Goal: Task Accomplishment & Management: Use online tool/utility

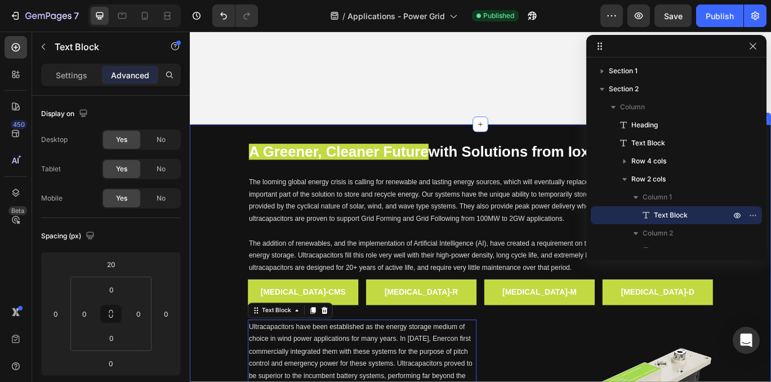
scroll to position [187, 0]
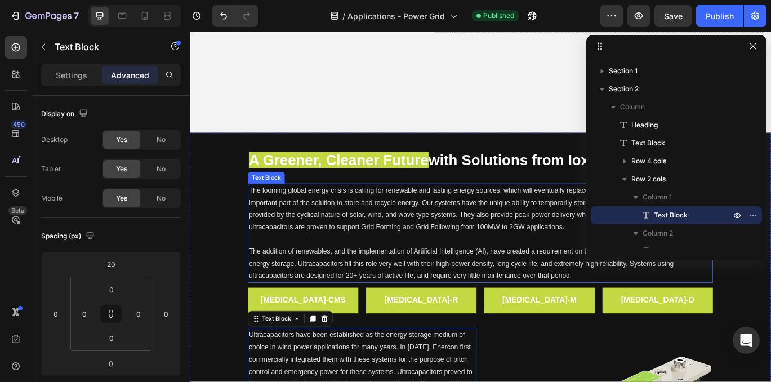
click at [514, 231] on span "The looming global energy crisis is calling for renewable and lasting energy so…" at bounding box center [526, 238] width 536 height 52
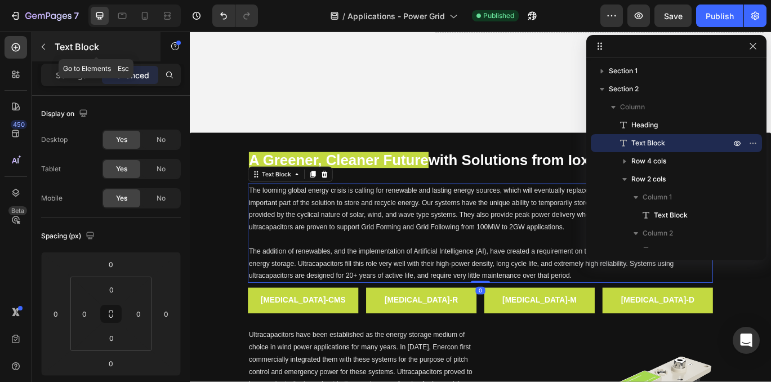
click at [35, 41] on button "button" at bounding box center [43, 47] width 18 height 18
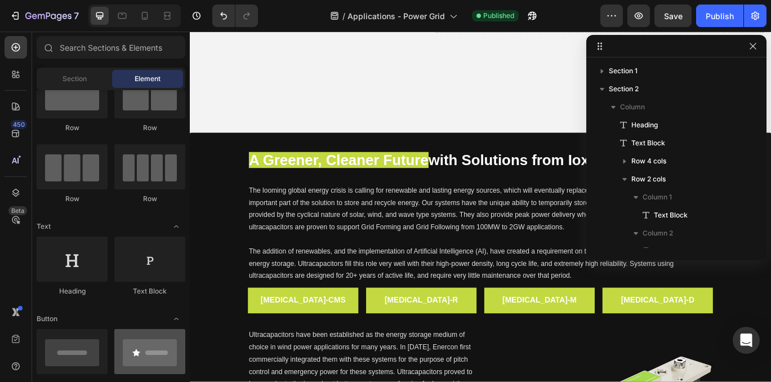
scroll to position [0, 0]
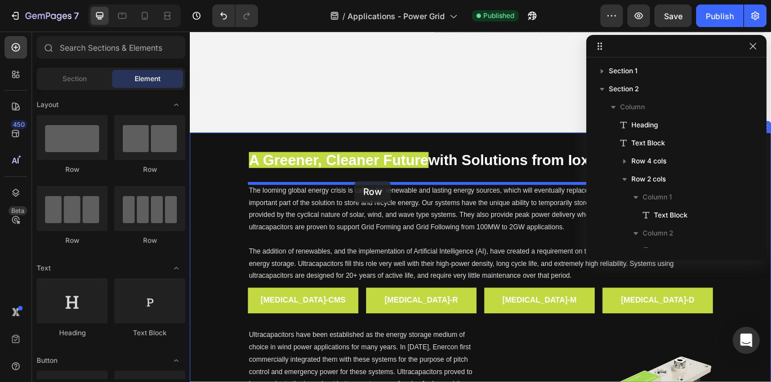
drag, startPoint x: 334, startPoint y: 170, endPoint x: 381, endPoint y: 205, distance: 58.7
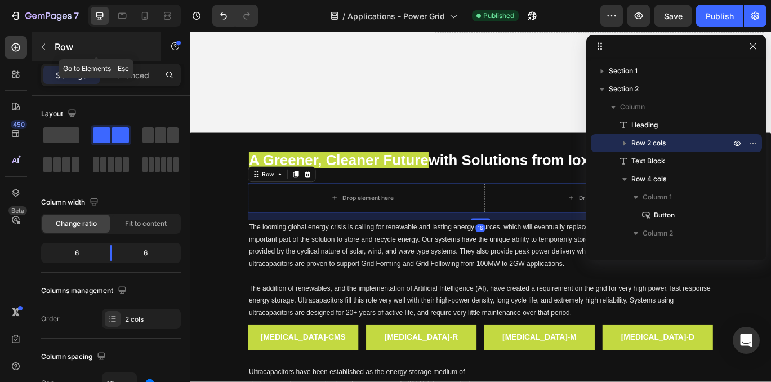
click at [44, 46] on icon "button" at bounding box center [43, 46] width 9 height 9
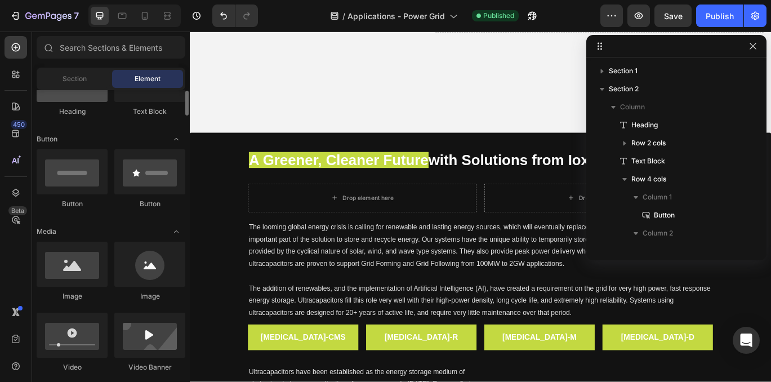
scroll to position [226, 0]
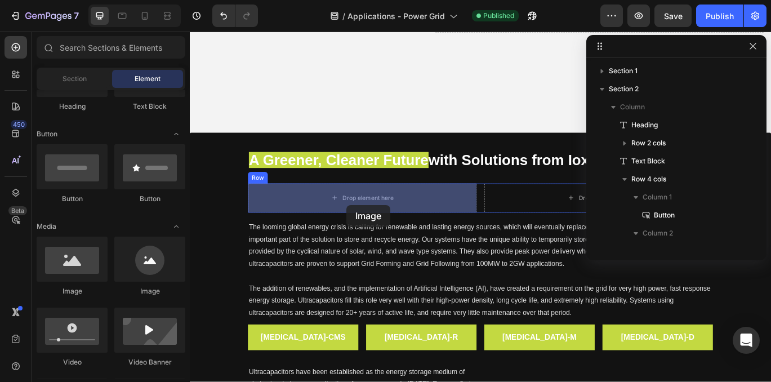
drag, startPoint x: 272, startPoint y: 295, endPoint x: 372, endPoint y: 233, distance: 117.4
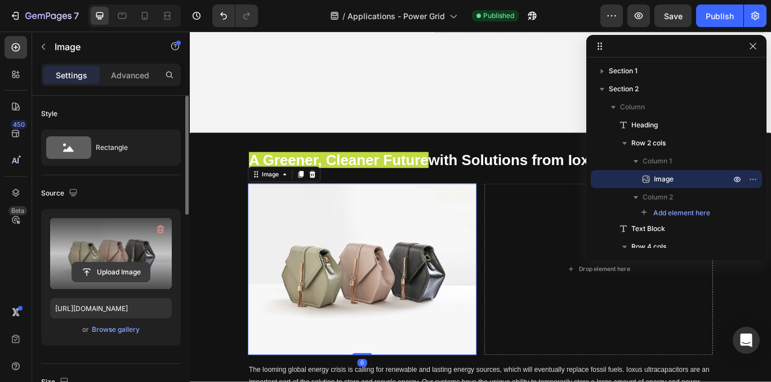
click at [116, 270] on input "file" at bounding box center [111, 271] width 78 height 19
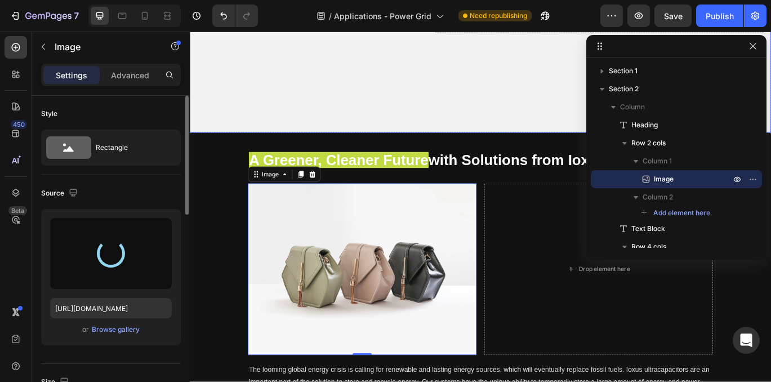
type input "[URL][DOMAIN_NAME]"
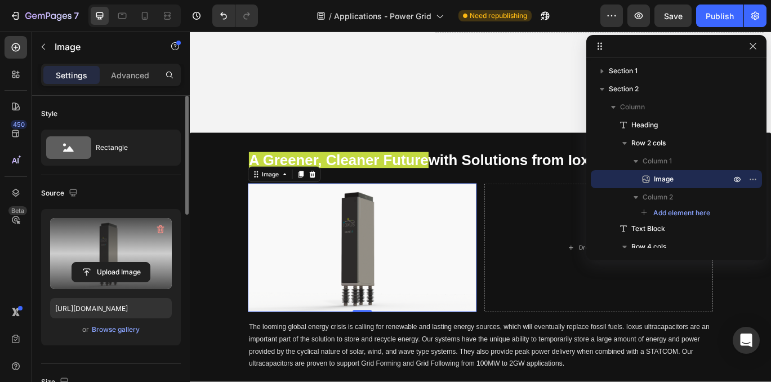
click at [328, 279] on img at bounding box center [390, 283] width 266 height 150
click at [111, 241] on label at bounding box center [111, 253] width 122 height 71
click at [111, 262] on input "file" at bounding box center [111, 271] width 78 height 19
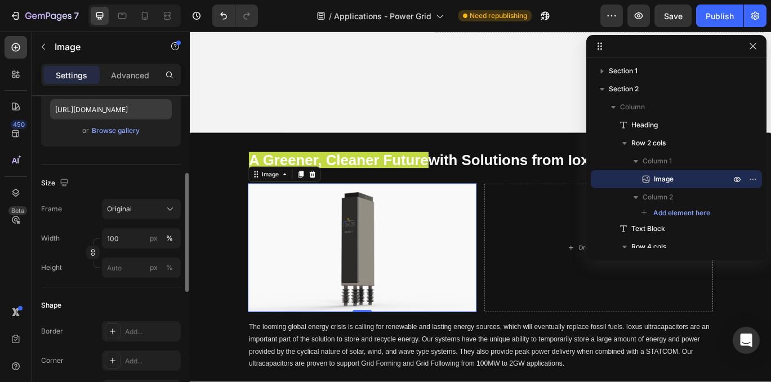
scroll to position [201, 0]
click at [133, 237] on input "100" at bounding box center [141, 236] width 79 height 20
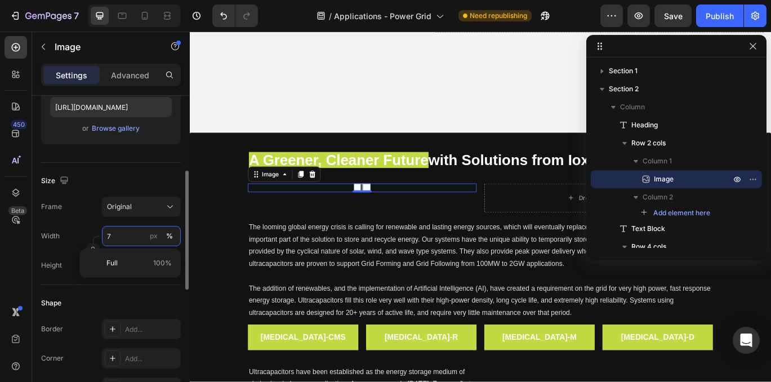
type input "70"
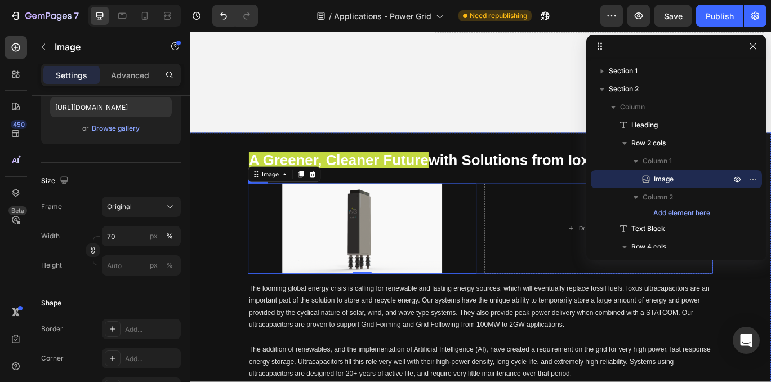
click at [529, 234] on div "Image 0 Drop element here Row" at bounding box center [527, 260] width 541 height 105
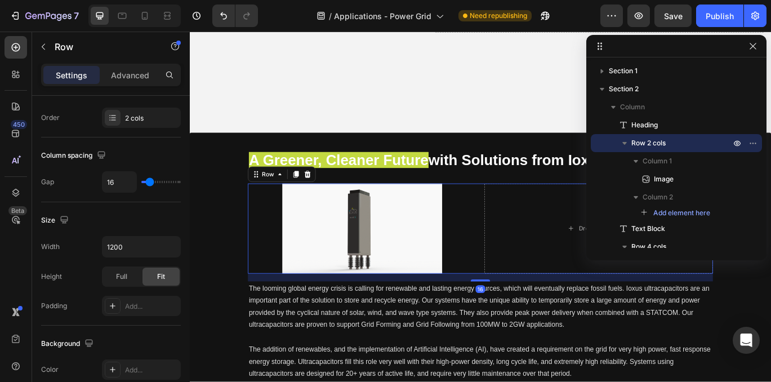
scroll to position [0, 0]
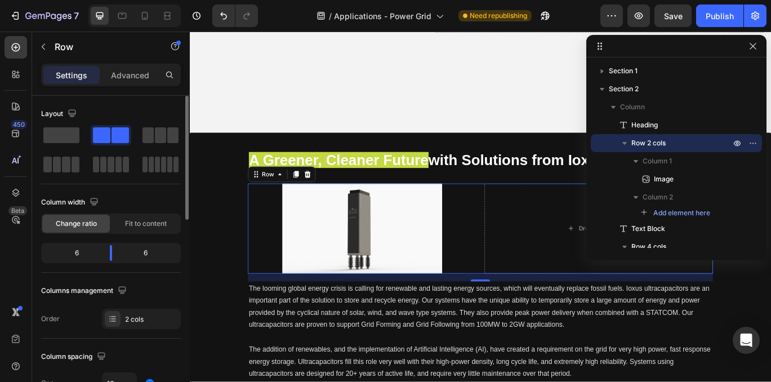
click at [79, 255] on div "6" at bounding box center [71, 253] width 57 height 16
click at [74, 252] on div "6" at bounding box center [71, 253] width 57 height 16
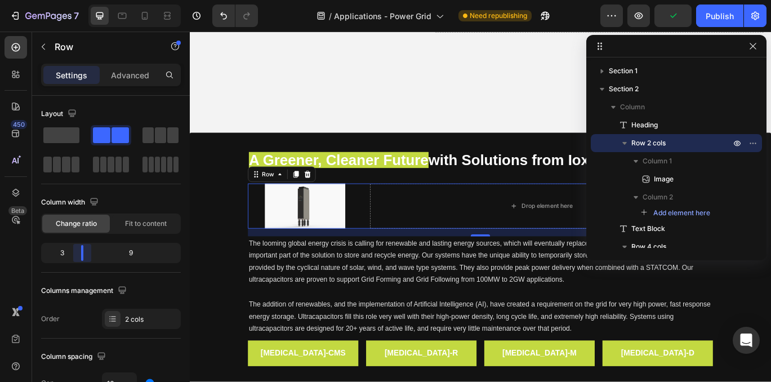
drag, startPoint x: 111, startPoint y: 254, endPoint x: 106, endPoint y: 25, distance: 229.2
click at [76, 0] on body "7 Version history / Applications - Power Grid Need republishing Preview Publish…" at bounding box center [385, 0] width 771 height 0
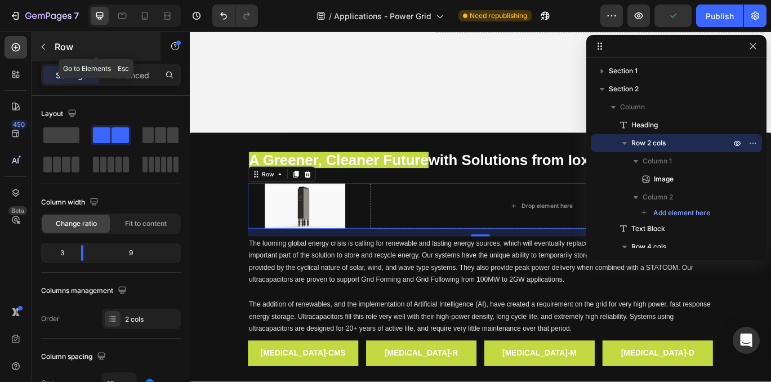
click at [43, 46] on icon "button" at bounding box center [43, 47] width 3 height 6
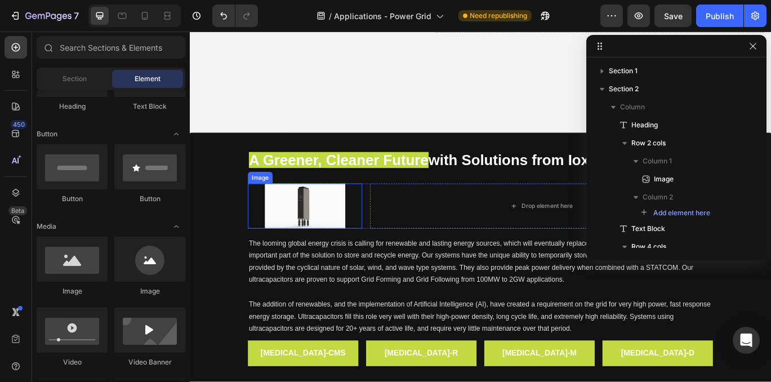
click at [328, 246] on img at bounding box center [323, 234] width 93 height 52
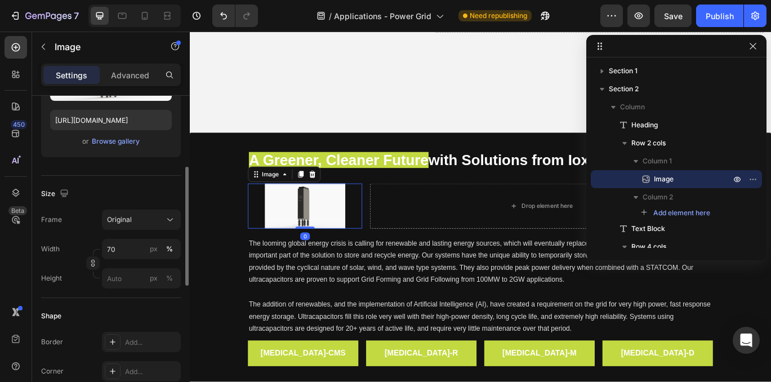
scroll to position [189, 0]
click at [129, 246] on input "70" at bounding box center [141, 248] width 79 height 20
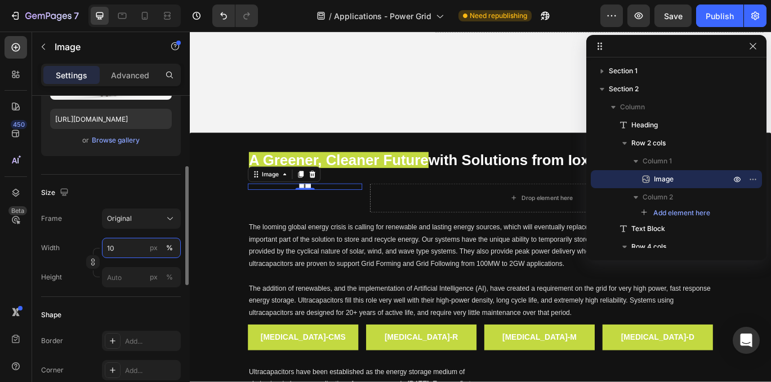
type input "100"
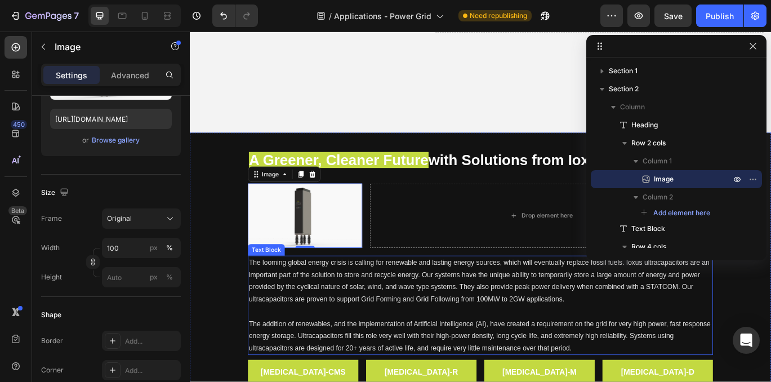
click at [347, 329] on span "The looming global energy crisis is calling for renewable and lasting energy so…" at bounding box center [526, 322] width 536 height 52
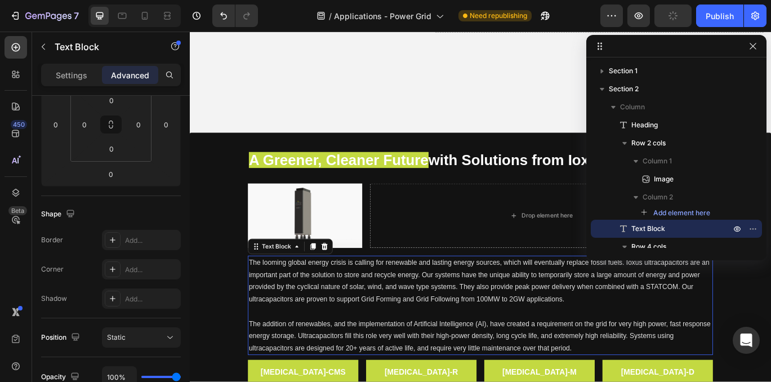
scroll to position [0, 0]
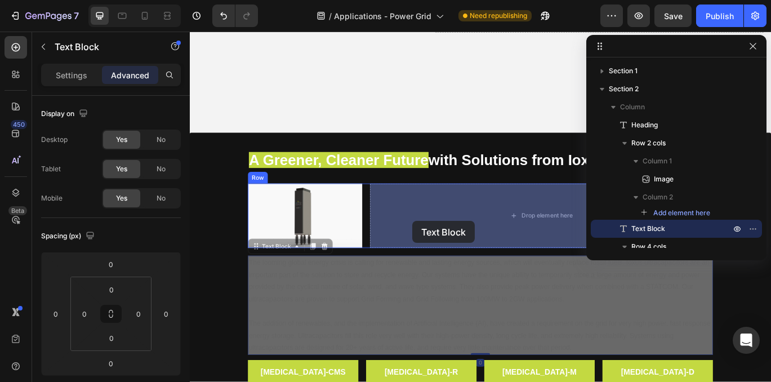
drag, startPoint x: 271, startPoint y: 284, endPoint x: 444, endPoint y: 251, distance: 176.6
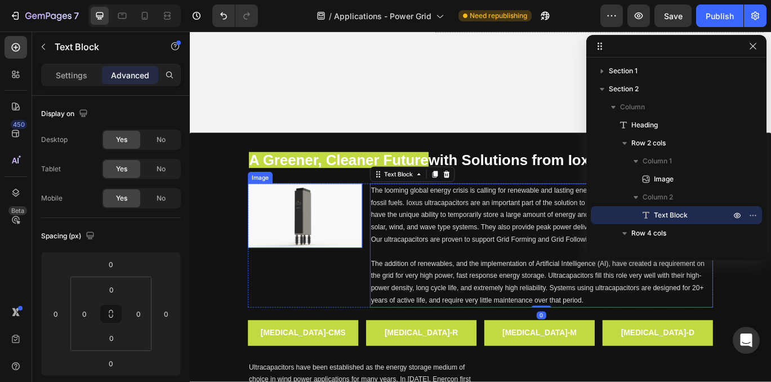
click at [346, 247] on img at bounding box center [323, 245] width 133 height 75
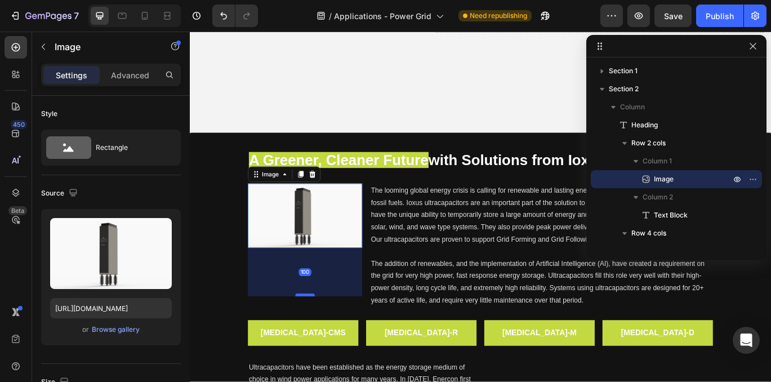
drag, startPoint x: 323, startPoint y: 282, endPoint x: 325, endPoint y: 337, distance: 55.2
click at [325, 337] on div at bounding box center [324, 337] width 23 height 3
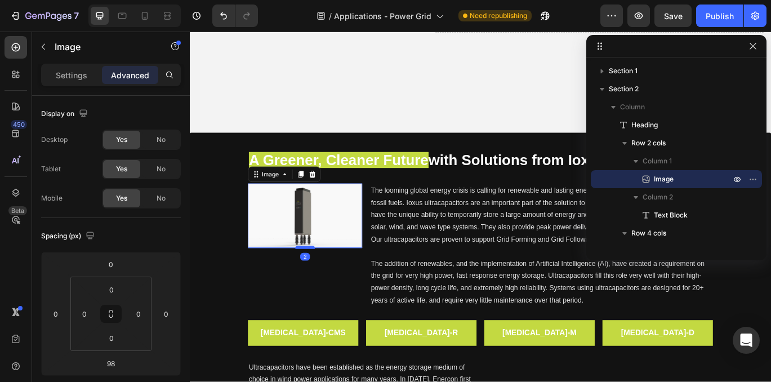
drag, startPoint x: 325, startPoint y: 337, endPoint x: 324, endPoint y: 283, distance: 54.1
click at [324, 283] on div at bounding box center [324, 282] width 23 height 3
type input "2"
click at [289, 241] on img at bounding box center [323, 245] width 133 height 75
click at [64, 72] on p "Settings" at bounding box center [72, 75] width 32 height 12
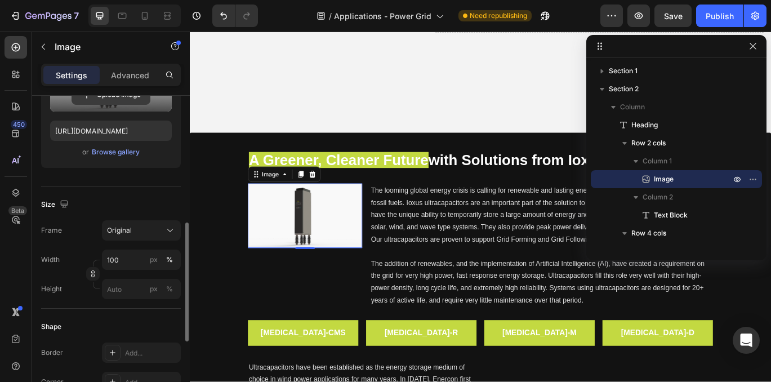
scroll to position [223, 0]
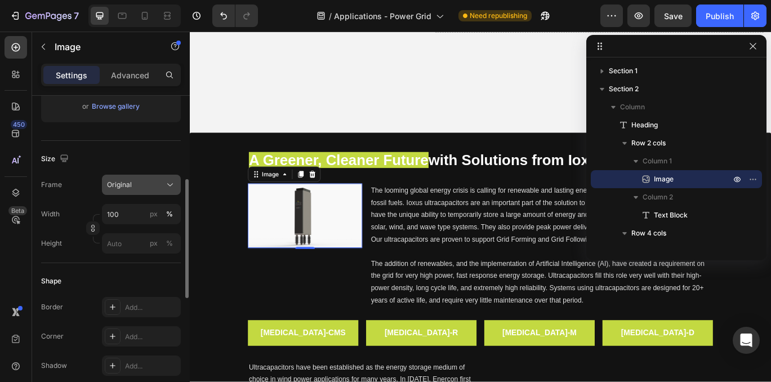
click at [148, 184] on div "Original" at bounding box center [134, 185] width 55 height 10
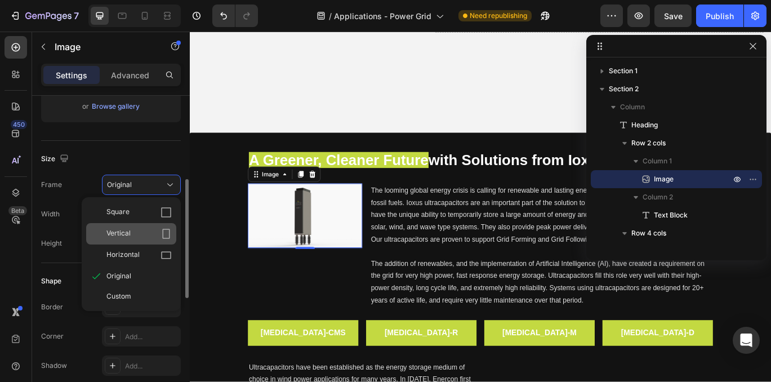
click at [164, 234] on icon at bounding box center [165, 233] width 11 height 11
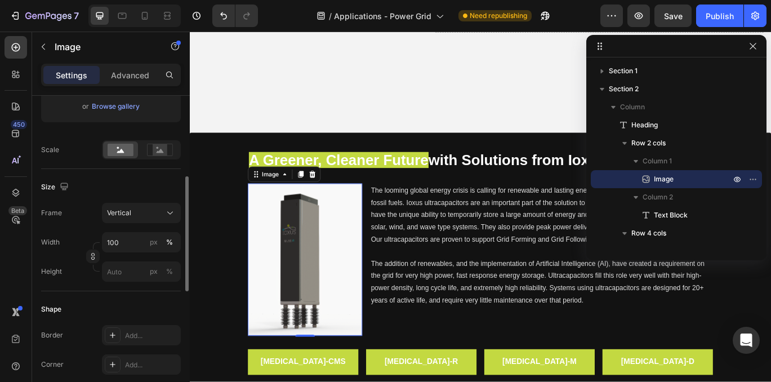
click at [458, 305] on span "The addition of renewables, and the implementation of Artificial Intelligence (…" at bounding box center [594, 323] width 388 height 52
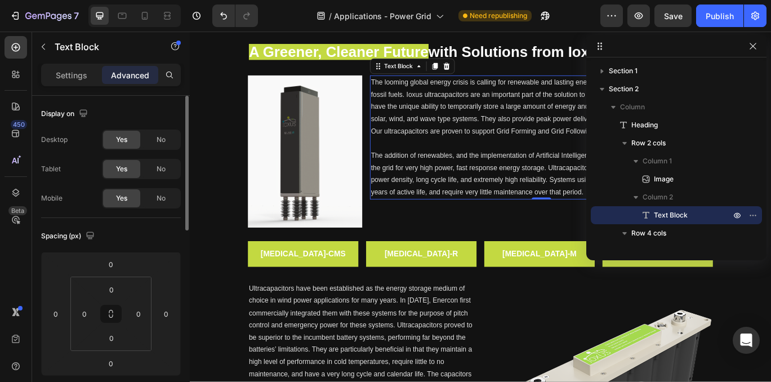
scroll to position [312, 0]
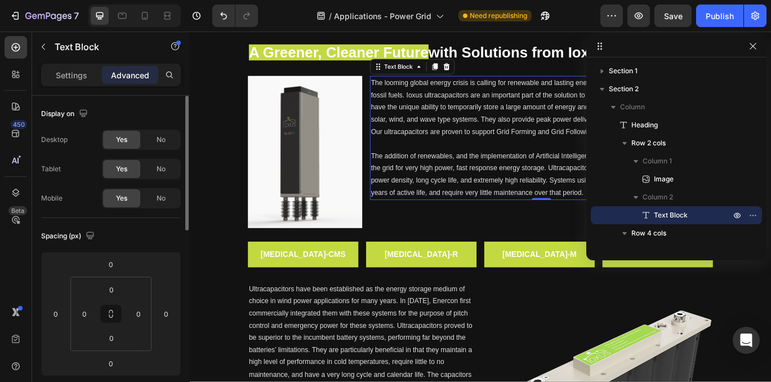
click at [464, 151] on span "The looming global energy crisis is calling for renewable and lasting energy so…" at bounding box center [597, 120] width 395 height 66
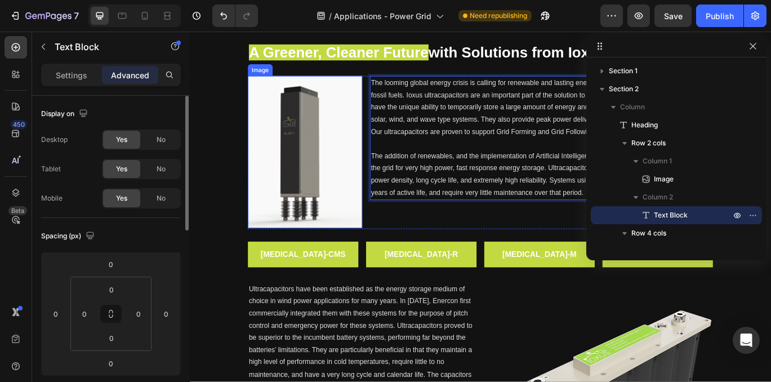
click at [346, 185] on img at bounding box center [323, 171] width 133 height 177
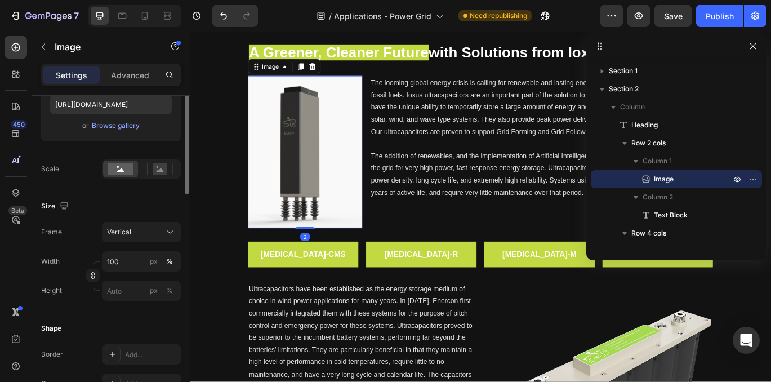
scroll to position [205, 0]
click at [162, 170] on icon at bounding box center [160, 169] width 7 height 4
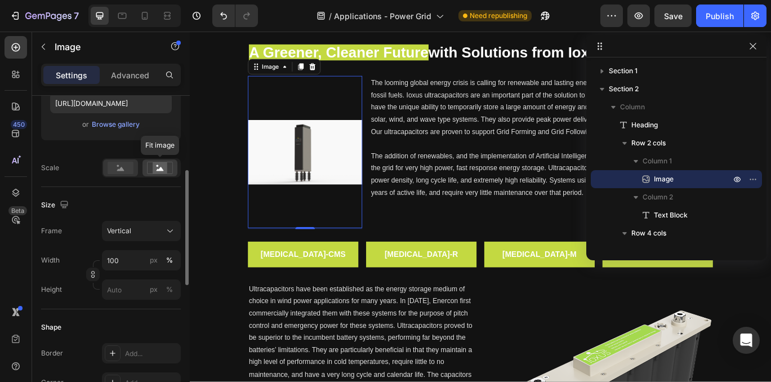
click at [130, 170] on rect at bounding box center [121, 168] width 26 height 12
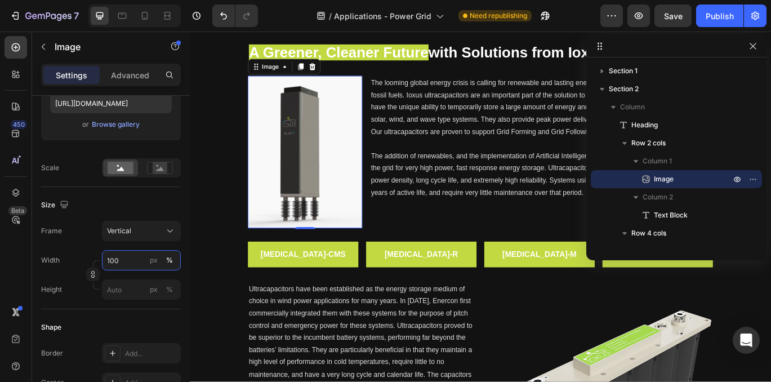
click at [124, 260] on input "100" at bounding box center [141, 260] width 79 height 20
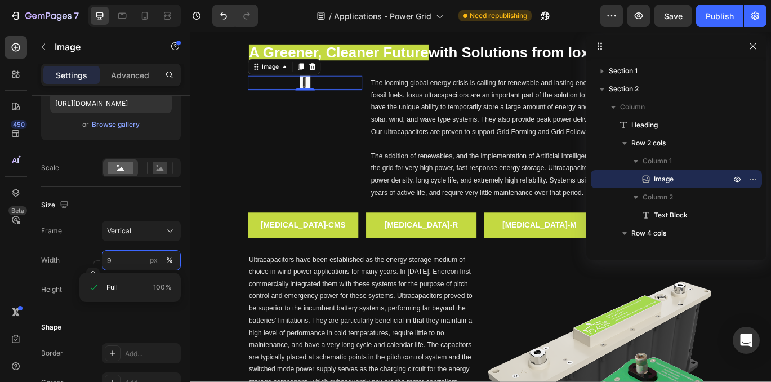
type input "90"
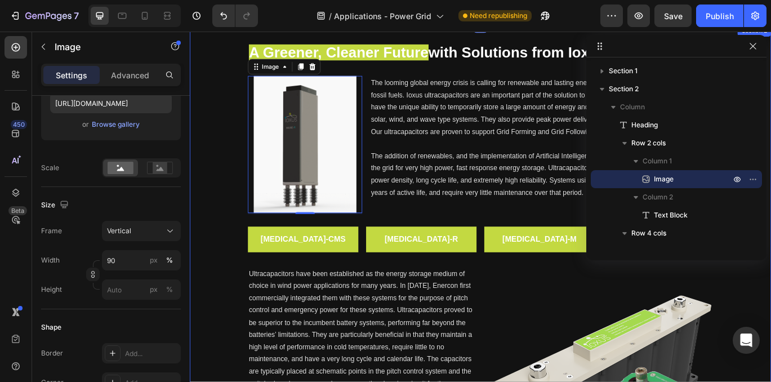
click at [474, 241] on div "The looming global energy crisis is calling for renewable and lasting energy so…" at bounding box center [598, 163] width 399 height 160
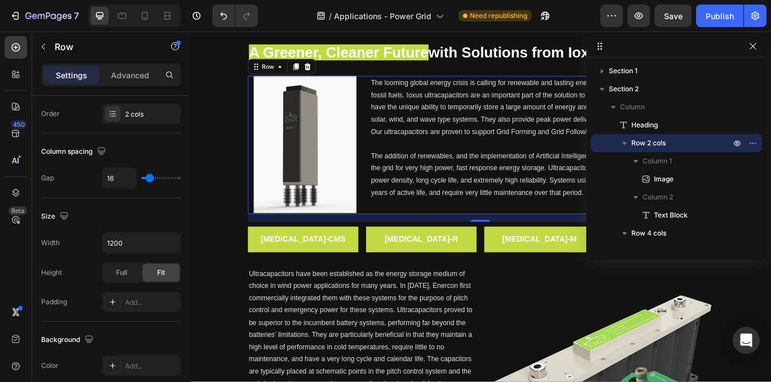
scroll to position [0, 0]
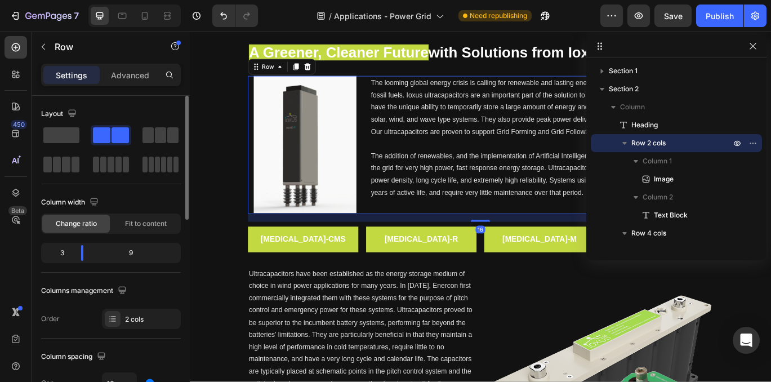
click at [398, 227] on div "Image The looming global energy crisis is calling for renewable and lasting ene…" at bounding box center [527, 163] width 541 height 160
click at [325, 144] on img at bounding box center [323, 162] width 119 height 159
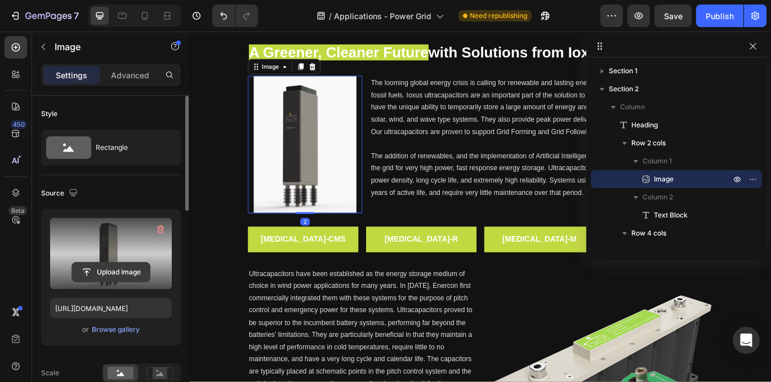
click at [111, 269] on input "file" at bounding box center [111, 271] width 78 height 19
click at [127, 268] on input "file" at bounding box center [111, 271] width 78 height 19
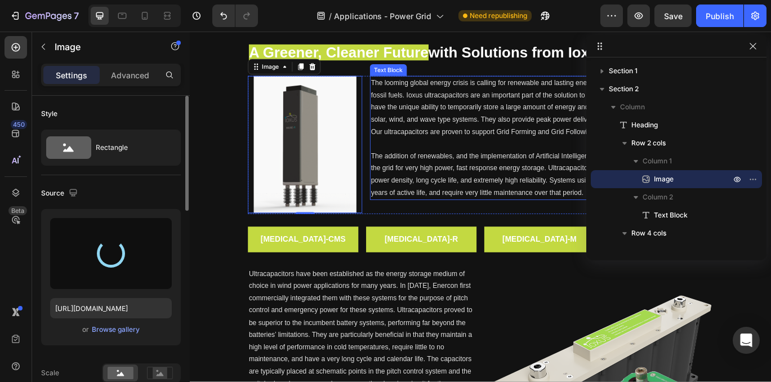
type input "[URL][DOMAIN_NAME]"
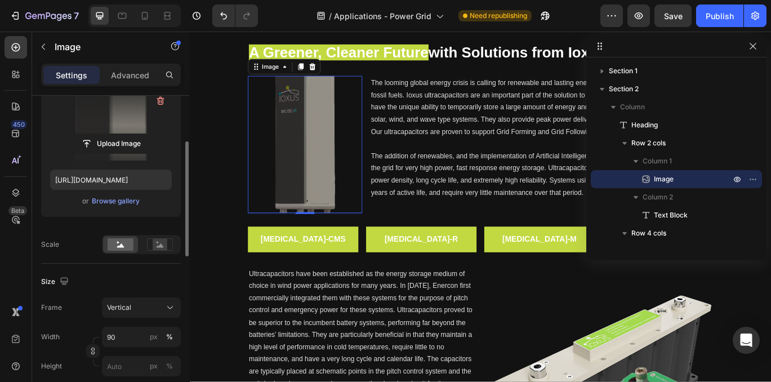
scroll to position [128, 0]
click at [157, 243] on circle at bounding box center [158, 243] width 2 height 2
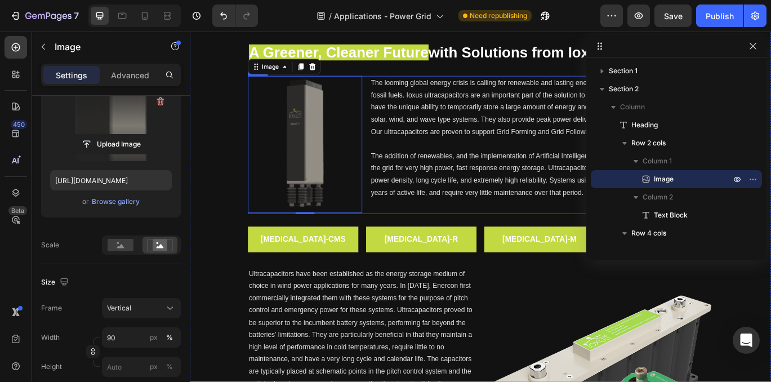
click at [475, 237] on div "The looming global energy crisis is calling for renewable and lasting energy so…" at bounding box center [598, 163] width 399 height 160
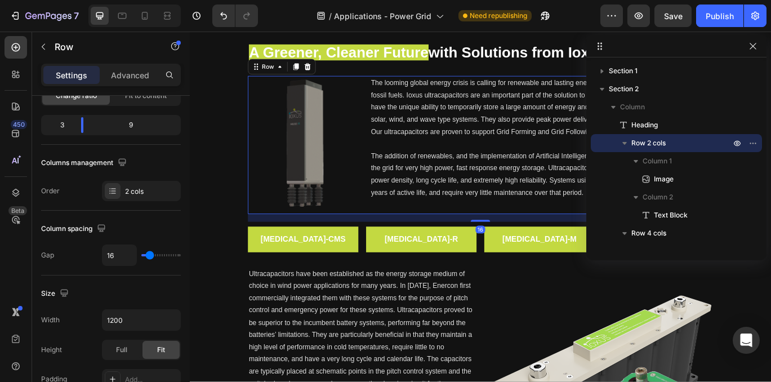
scroll to position [0, 0]
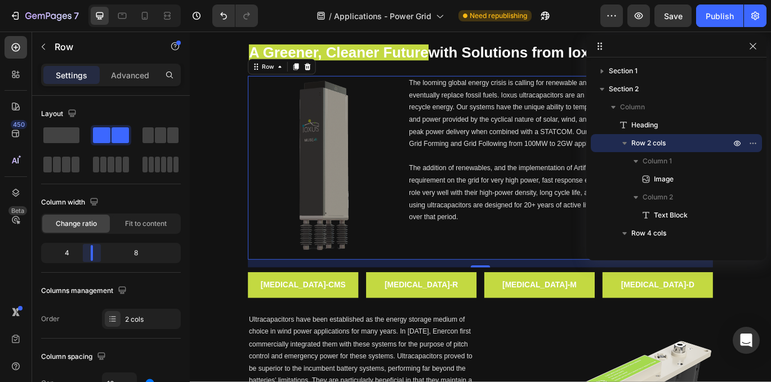
drag, startPoint x: 81, startPoint y: 256, endPoint x: 94, endPoint y: 253, distance: 13.1
click at [94, 0] on body "7 Version history / Applications - Power Grid Need republishing Preview Save Pu…" at bounding box center [385, 0] width 771 height 0
click at [466, 160] on span "The looming global energy crisis is calling for renewable and lasting energy so…" at bounding box center [620, 127] width 350 height 80
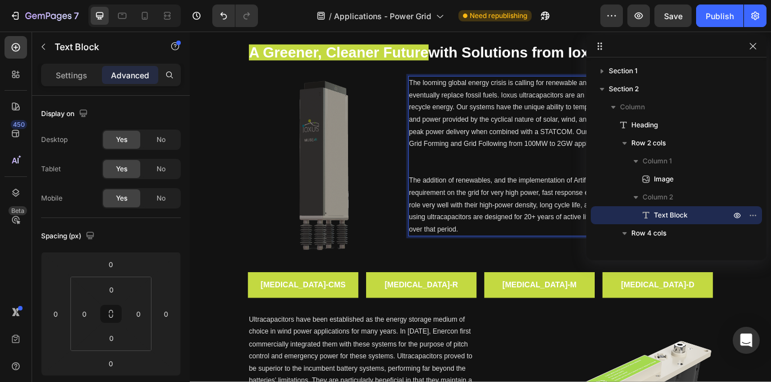
click at [413, 191] on img at bounding box center [345, 189] width 159 height 213
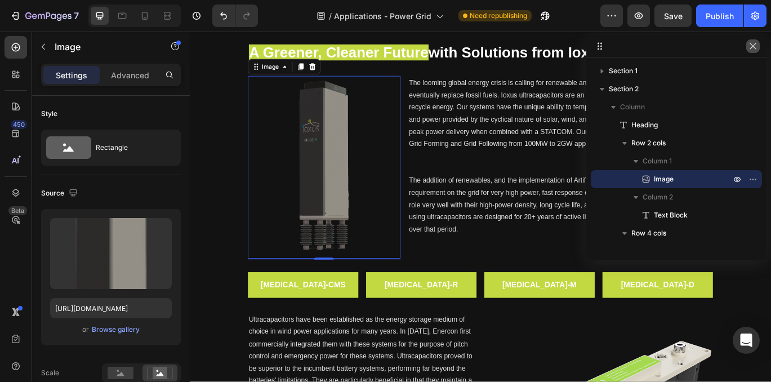
click at [751, 42] on icon "button" at bounding box center [752, 46] width 9 height 9
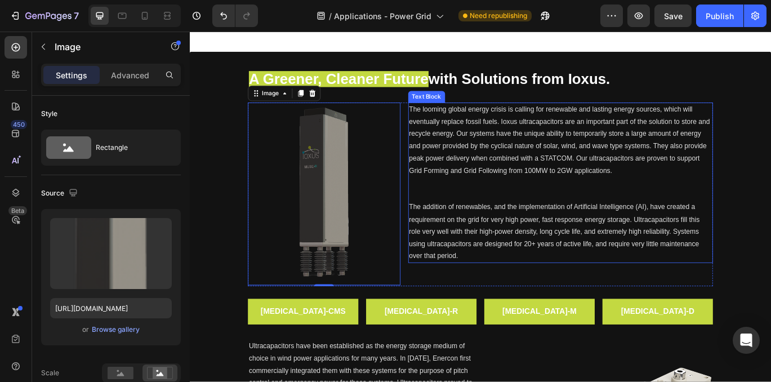
scroll to position [256, 0]
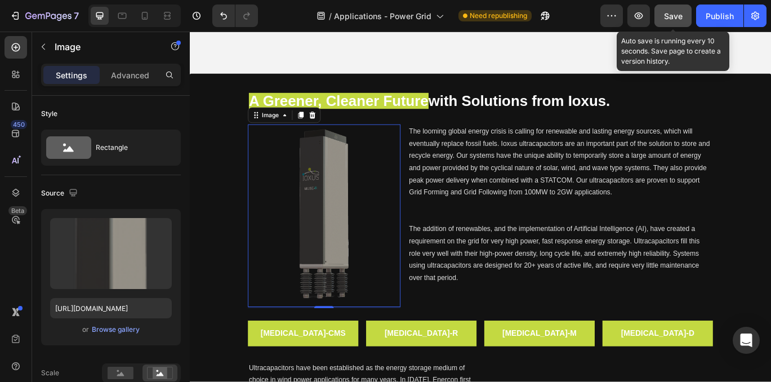
click at [677, 15] on span "Save" at bounding box center [673, 16] width 19 height 10
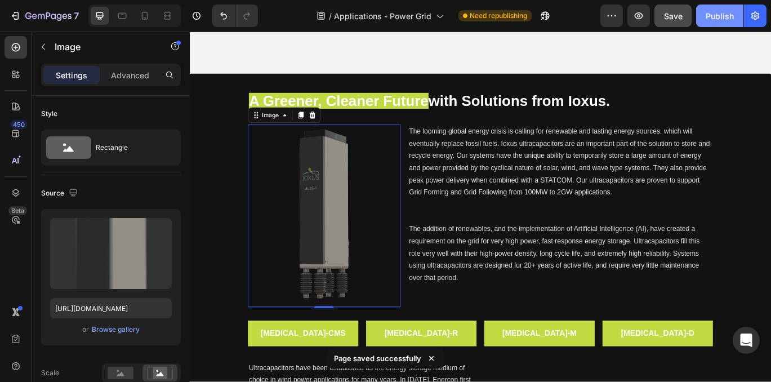
click at [724, 17] on div "Publish" at bounding box center [720, 16] width 28 height 12
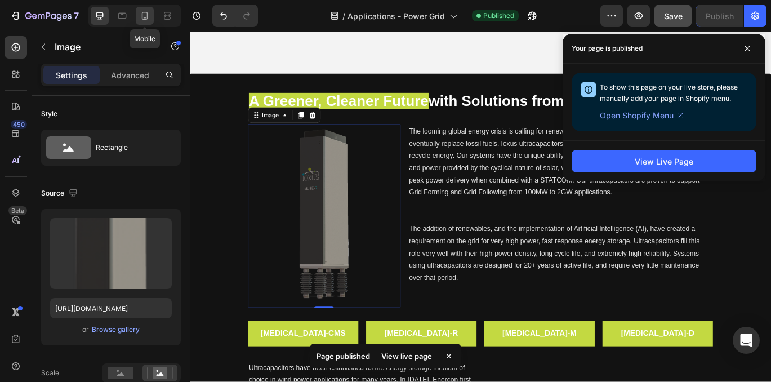
click at [148, 18] on icon at bounding box center [144, 15] width 11 height 11
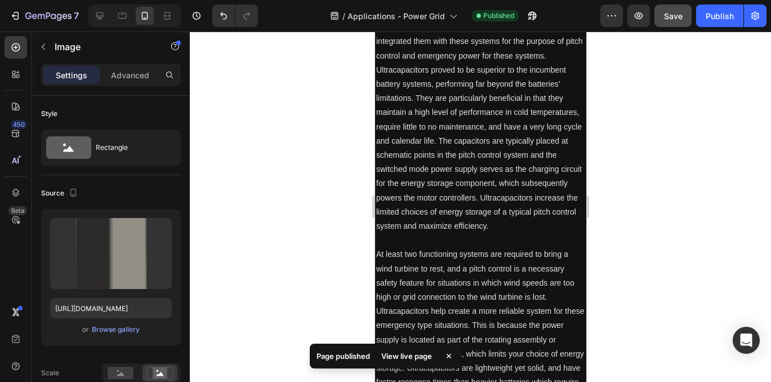
scroll to position [1054, 0]
click at [104, 12] on icon at bounding box center [99, 15] width 11 height 11
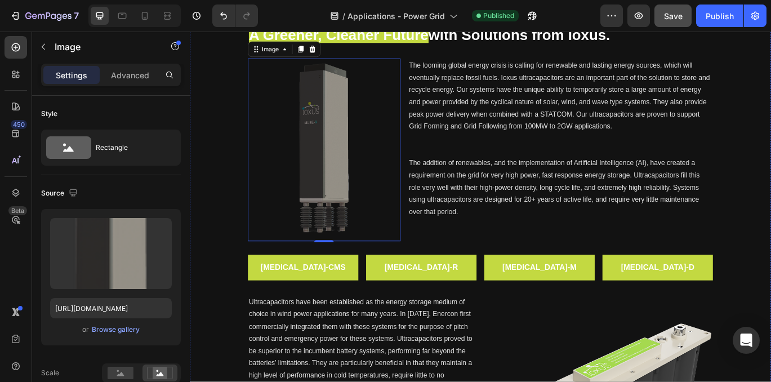
scroll to position [162, 0]
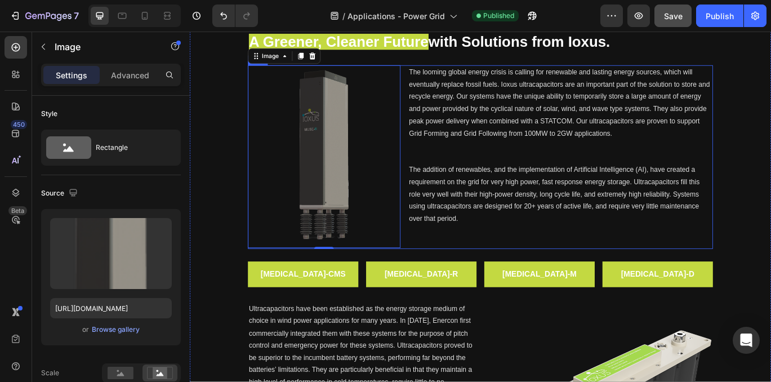
click at [533, 273] on div "The looming global energy crisis is calling for renewable and lasting energy so…" at bounding box center [621, 178] width 354 height 214
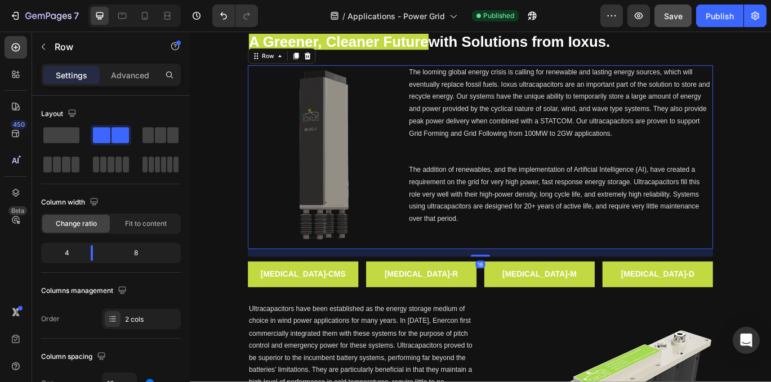
click at [586, 257] on div "The looming global energy crisis is calling for renewable and lasting energy so…" at bounding box center [621, 164] width 354 height 187
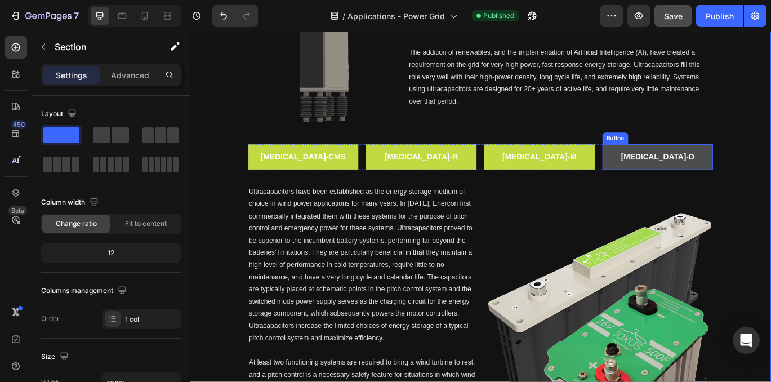
scroll to position [334, 0]
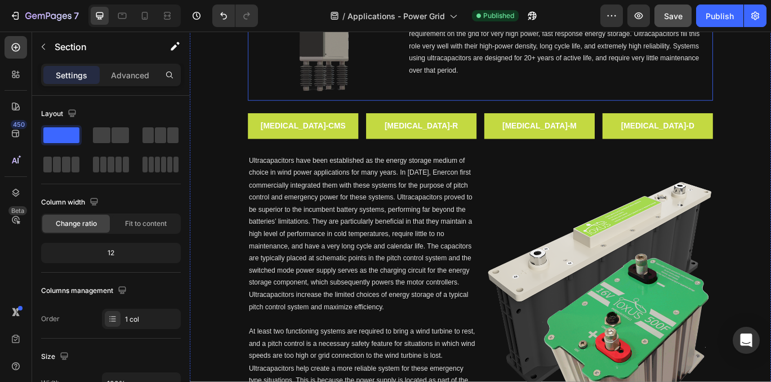
click at [607, 97] on div "The looming global energy crisis is calling for renewable and lasting energy so…" at bounding box center [621, 6] width 354 height 214
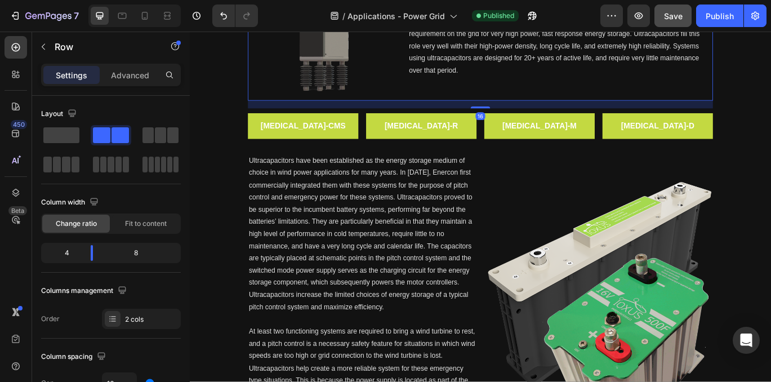
click at [567, 89] on div "The looming global energy crisis is calling for renewable and lasting energy so…" at bounding box center [621, 6] width 354 height 214
click at [520, 79] on p "The addition of renewables, and the implementation of Artificial Intelligence (…" at bounding box center [621, 48] width 352 height 71
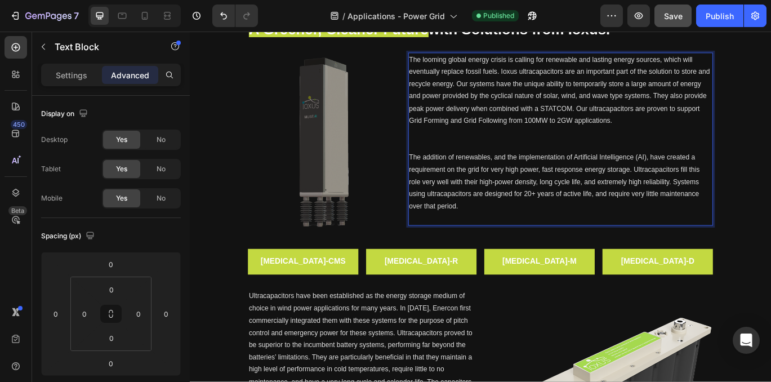
scroll to position [146, 0]
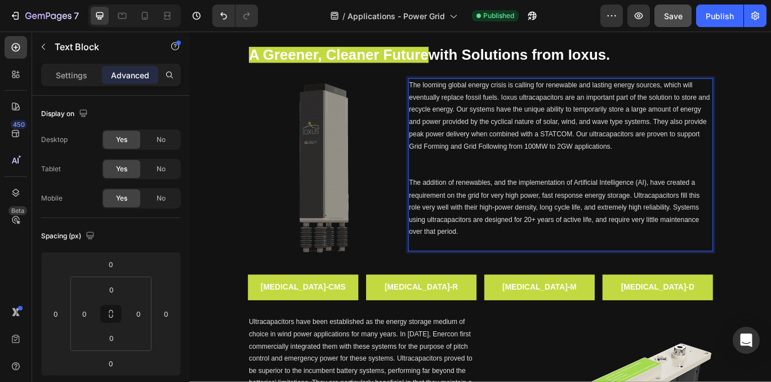
click at [470, 280] on p "Rich Text Editor. Editing area: main" at bounding box center [621, 278] width 352 height 14
click at [483, 266] on span "The addition of renewables, and the implementation of Artificial Intelligence (…" at bounding box center [614, 236] width 338 height 66
click at [468, 280] on p "Rich Text Editor. Editing area: main" at bounding box center [621, 278] width 352 height 14
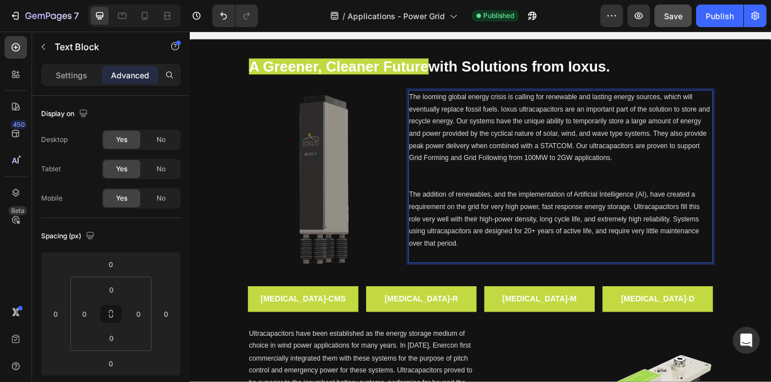
scroll to position [300, 0]
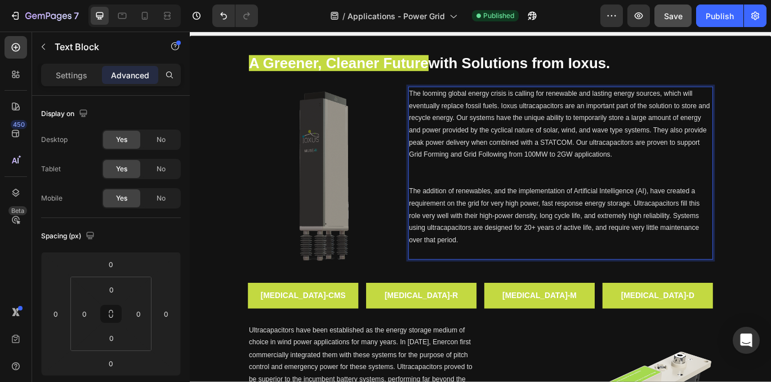
click at [474, 285] on p "Rich Text Editor. Editing area: main" at bounding box center [621, 288] width 352 height 14
click at [454, 201] on p "Rich Text Editor. Editing area: main" at bounding box center [621, 203] width 352 height 14
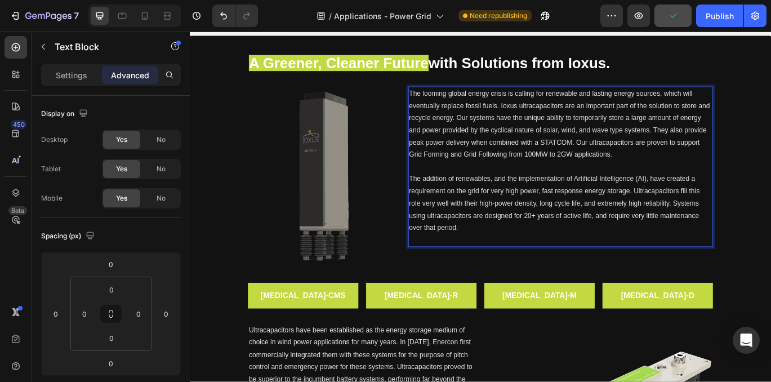
click at [477, 285] on div "The looming global energy crisis is calling for renewable and lasting energy so…" at bounding box center [621, 203] width 354 height 214
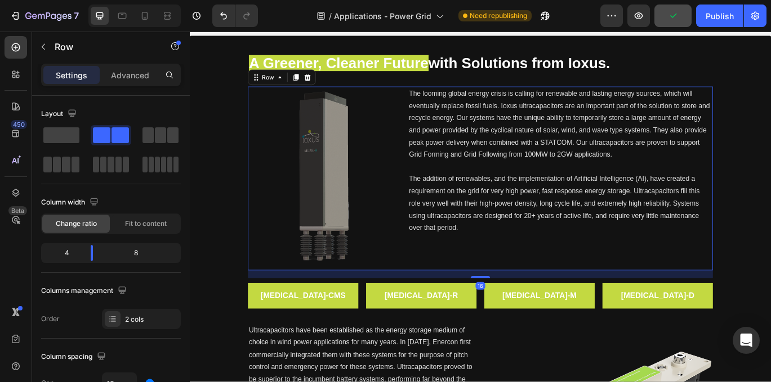
click at [476, 284] on div "The looming global energy crisis is calling for renewable and lasting energy so…" at bounding box center [621, 203] width 354 height 214
click at [524, 257] on p "The addition of renewables, and the implementation of Artificial Intelligence (…" at bounding box center [621, 231] width 352 height 71
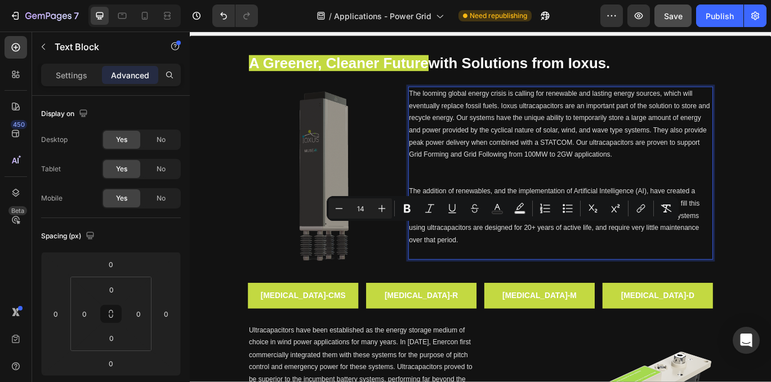
click at [523, 277] on p "The addition of renewables, and the implementation of Artificial Intelligence (…" at bounding box center [621, 245] width 352 height 71
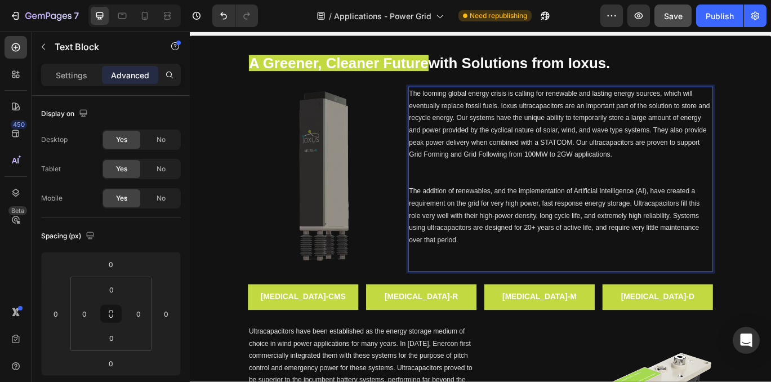
click at [525, 274] on p "The addition of renewables, and the implementation of Artificial Intelligence (…" at bounding box center [621, 245] width 352 height 71
drag, startPoint x: 506, startPoint y: 249, endPoint x: 469, endPoint y: 247, distance: 36.7
click at [469, 247] on span "The addition of renewables, and the implementation of Artificial Intelligence (…" at bounding box center [614, 245] width 338 height 66
click at [522, 270] on p "The addition of renewables, and the implementation of Artificial Intelligence (…" at bounding box center [621, 245] width 352 height 71
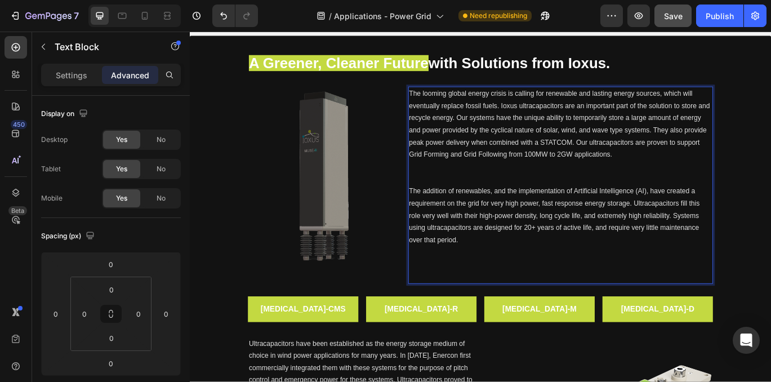
click at [523, 198] on p "Rich Text Editor. Editing area: main" at bounding box center [621, 196] width 352 height 28
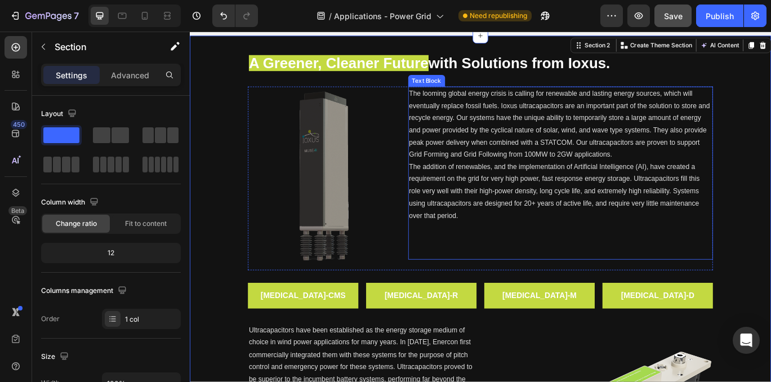
click at [770, 172] on p "The looming global energy crisis is calling for renewable and lasting energy so…" at bounding box center [621, 139] width 352 height 85
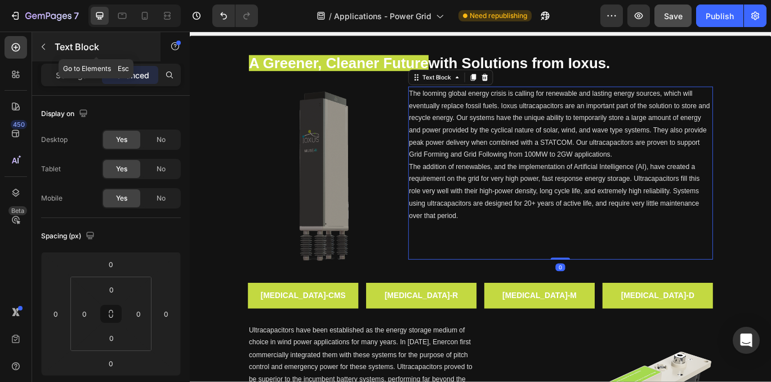
click at [44, 48] on icon "button" at bounding box center [43, 46] width 9 height 9
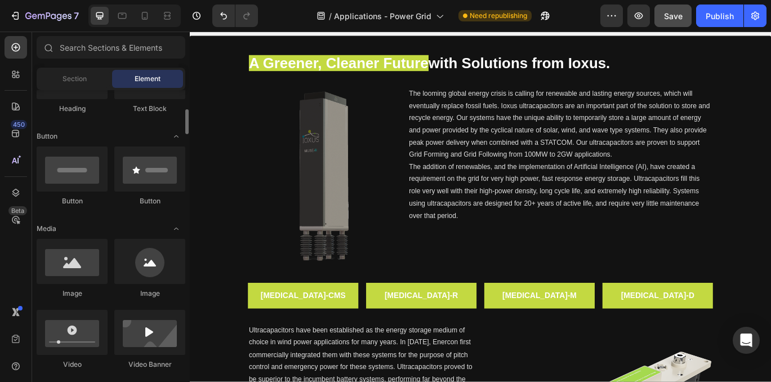
scroll to position [322, 0]
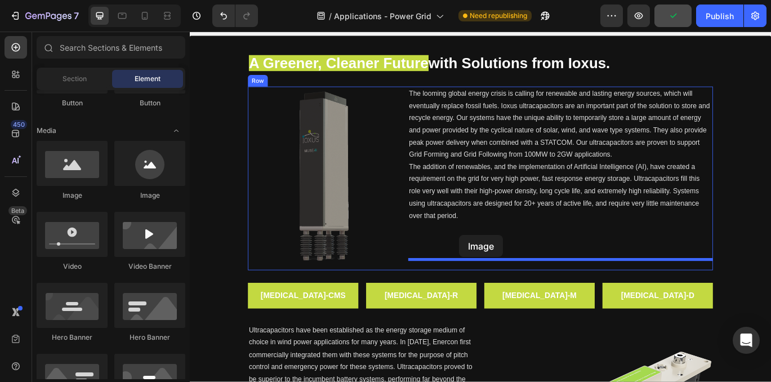
drag, startPoint x: 253, startPoint y: 184, endPoint x: 500, endPoint y: 267, distance: 260.4
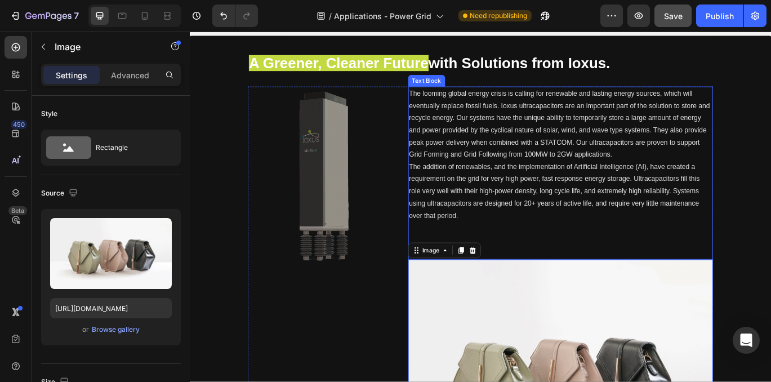
click at [532, 255] on p "Rich Text Editor. Editing area: main" at bounding box center [621, 260] width 352 height 14
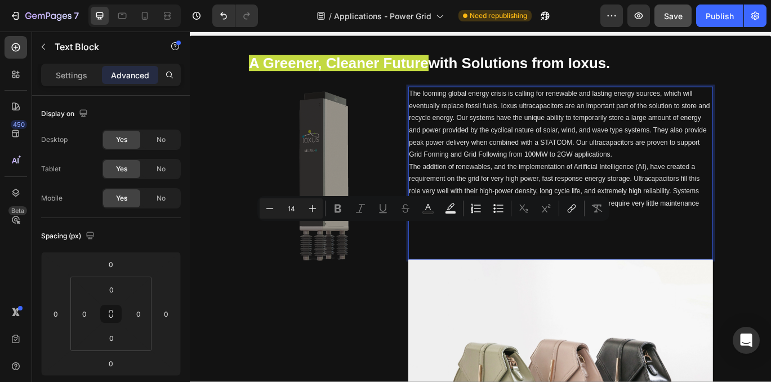
click at [519, 270] on p "Rich Text Editor. Editing area: main" at bounding box center [621, 274] width 352 height 14
click at [483, 269] on p "Rich Text Editor. Editing area: main" at bounding box center [621, 274] width 352 height 14
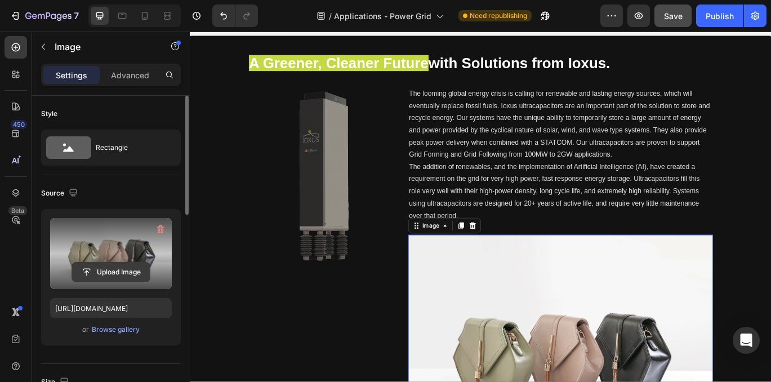
click at [121, 269] on input "file" at bounding box center [111, 271] width 78 height 19
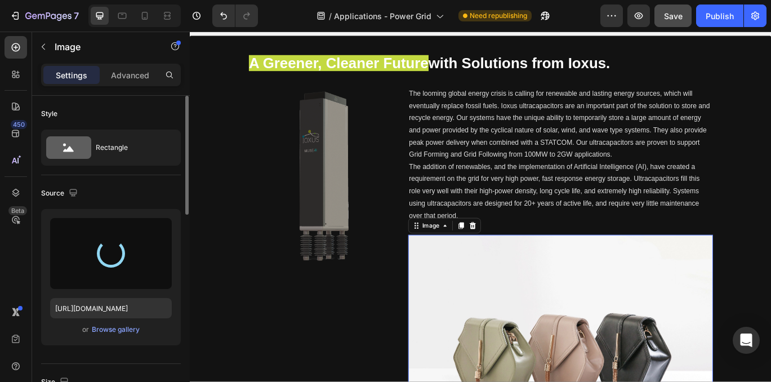
type input "[URL][DOMAIN_NAME]"
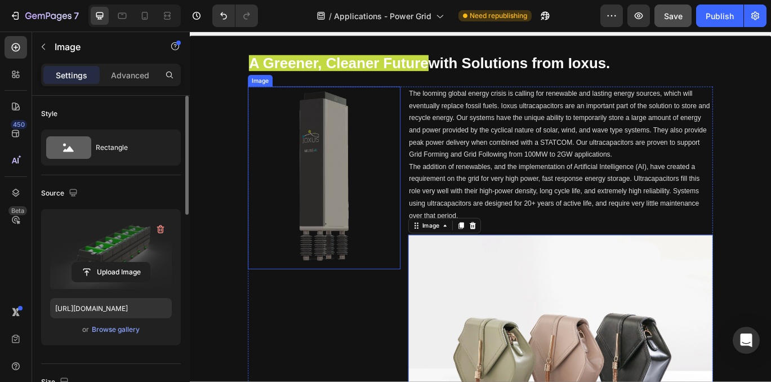
click at [341, 222] on img at bounding box center [345, 202] width 159 height 213
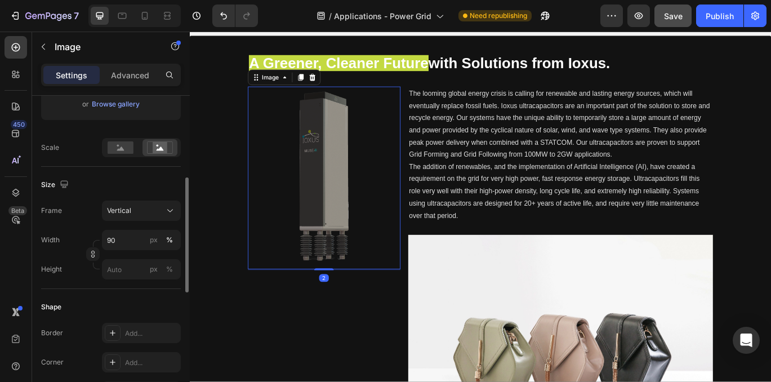
scroll to position [226, 0]
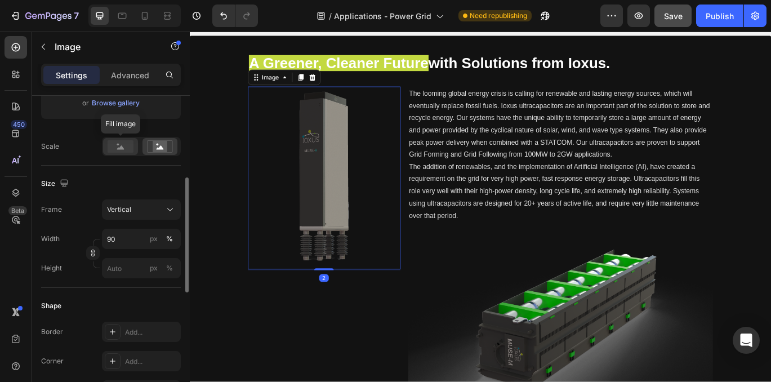
click at [123, 148] on icon at bounding box center [120, 147] width 7 height 4
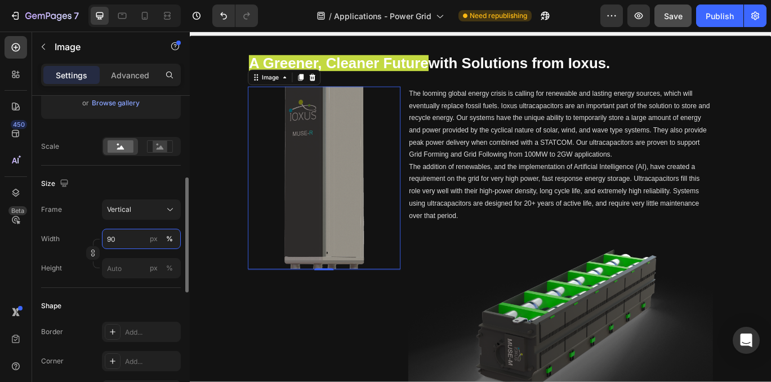
click at [134, 240] on input "90" at bounding box center [141, 239] width 79 height 20
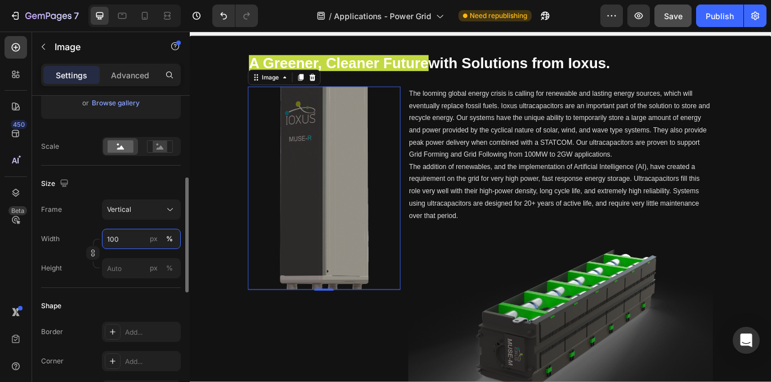
click at [145, 241] on input "100" at bounding box center [141, 239] width 79 height 20
type input "140"
click at [136, 255] on div "Width 140 px % Height px %" at bounding box center [111, 254] width 140 height 50
click at [93, 254] on icon "button" at bounding box center [93, 252] width 1 height 3
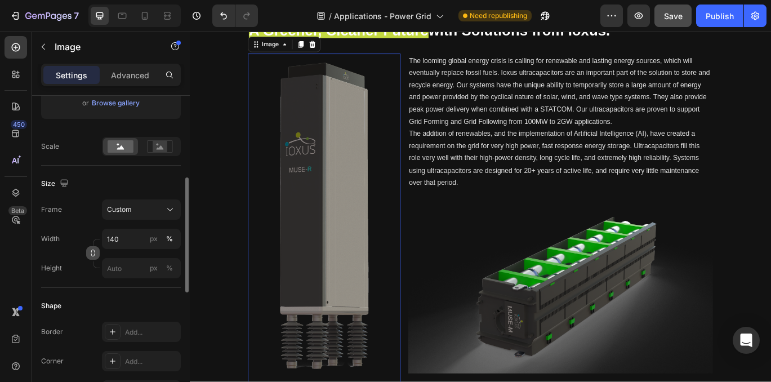
scroll to position [337, 0]
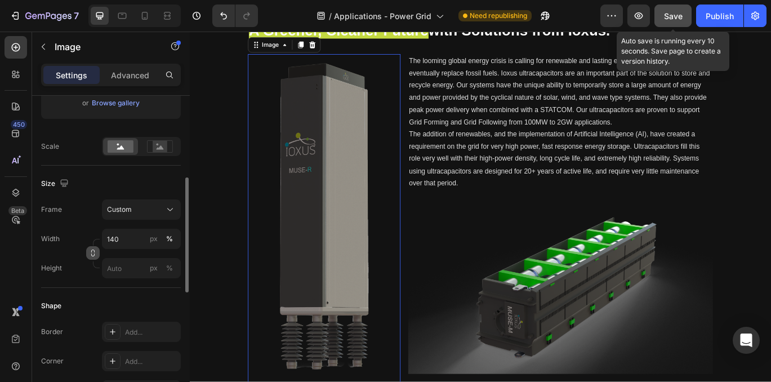
click at [683, 17] on button "Save" at bounding box center [672, 16] width 37 height 23
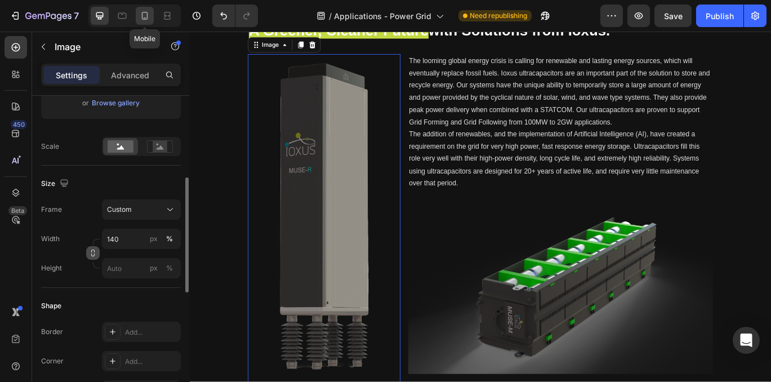
click at [145, 21] on icon at bounding box center [144, 15] width 11 height 11
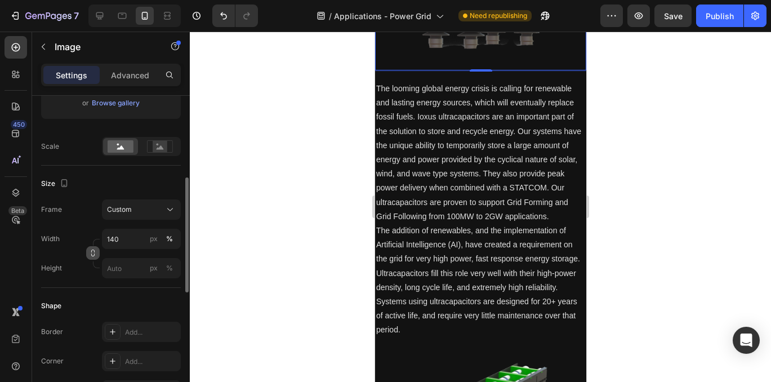
scroll to position [818, 0]
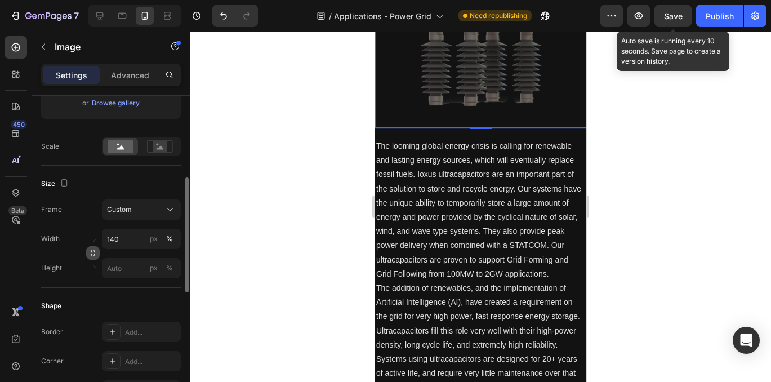
click at [680, 20] on span "Save" at bounding box center [673, 16] width 19 height 10
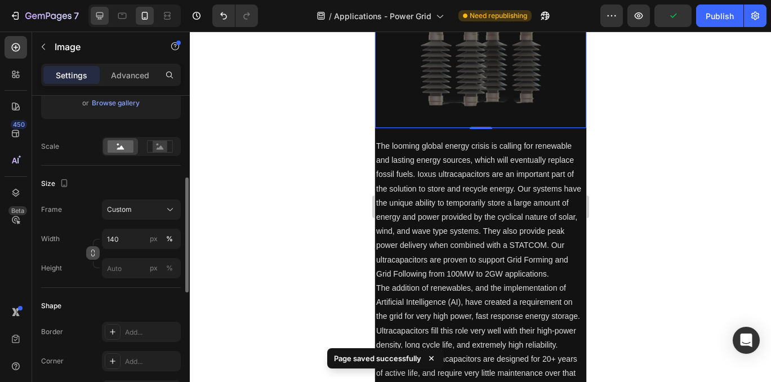
click at [96, 15] on icon at bounding box center [99, 15] width 7 height 7
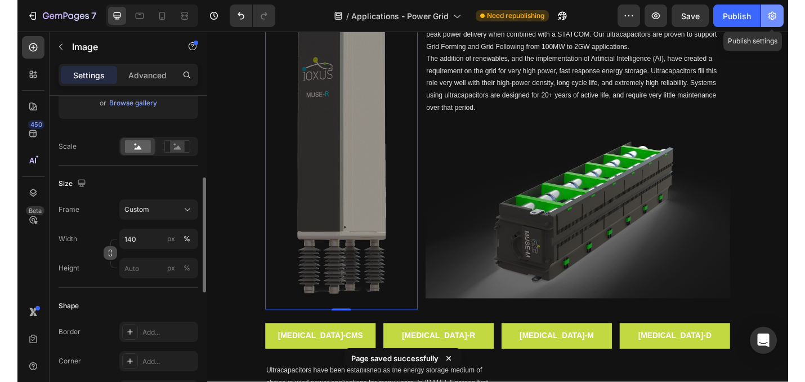
scroll to position [324, 0]
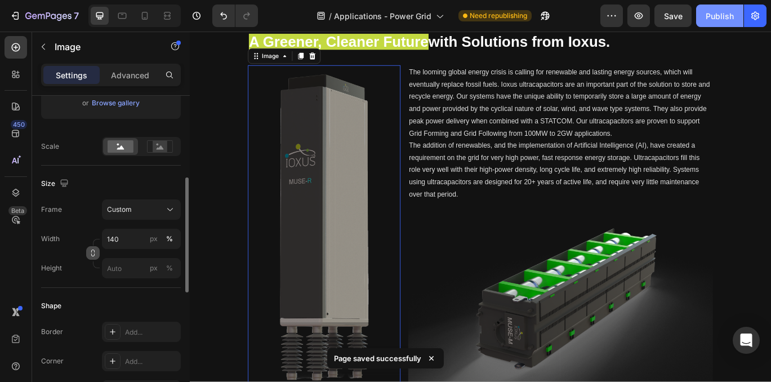
click at [724, 21] on button "Publish" at bounding box center [719, 16] width 47 height 23
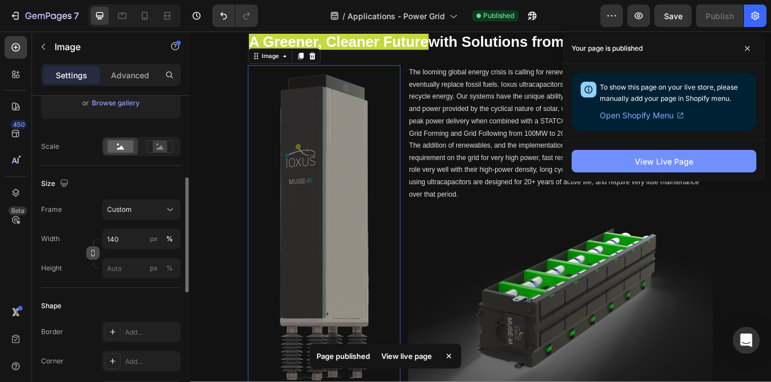
click at [696, 160] on button "View Live Page" at bounding box center [664, 161] width 185 height 23
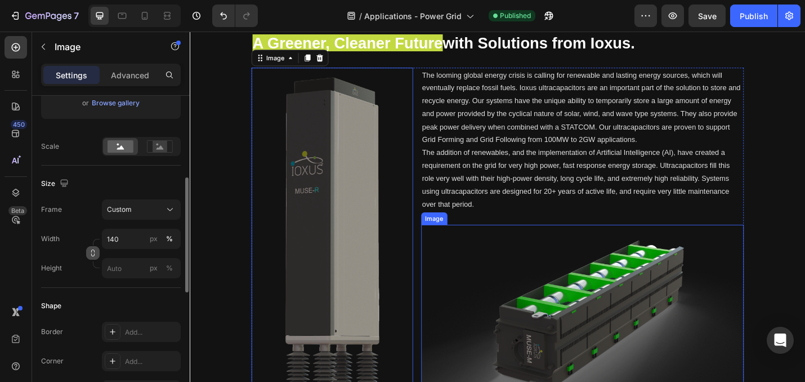
click at [592, 282] on img at bounding box center [621, 342] width 354 height 199
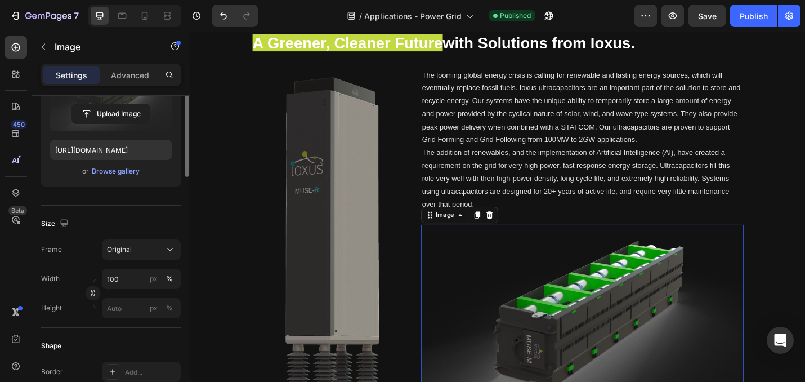
scroll to position [88, 0]
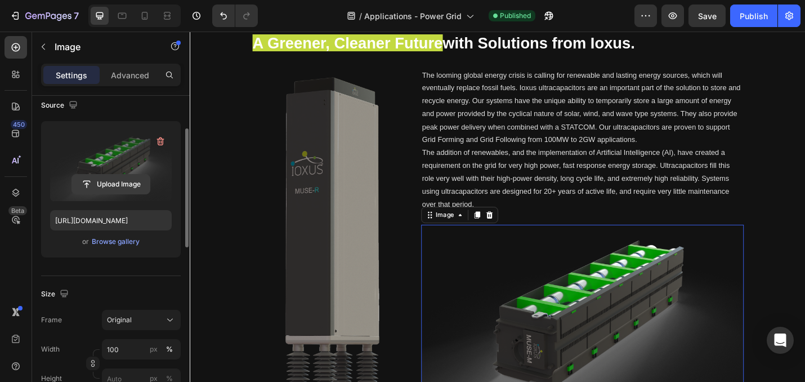
click at [116, 182] on input "file" at bounding box center [111, 184] width 78 height 19
click at [118, 185] on input "file" at bounding box center [111, 184] width 78 height 19
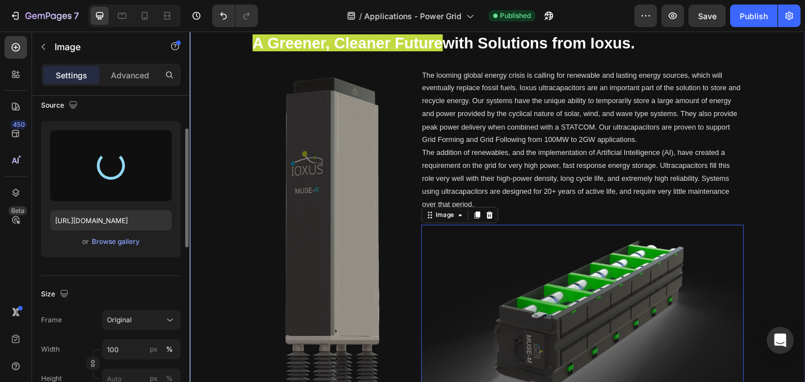
type input "[URL][DOMAIN_NAME]"
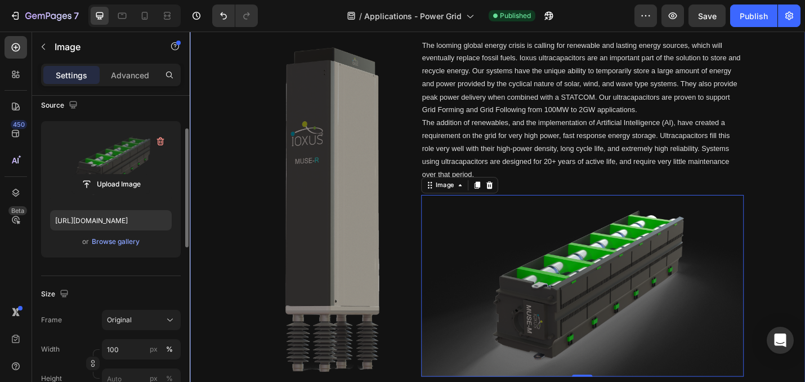
scroll to position [356, 0]
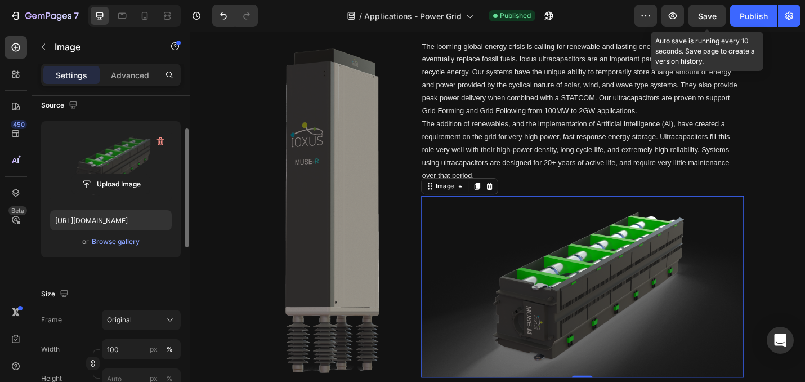
click at [714, 10] on div "Save" at bounding box center [707, 16] width 19 height 12
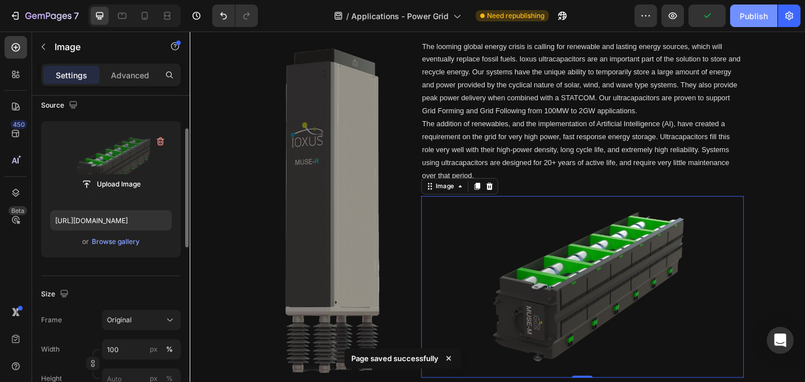
click at [752, 16] on div "Publish" at bounding box center [754, 16] width 28 height 12
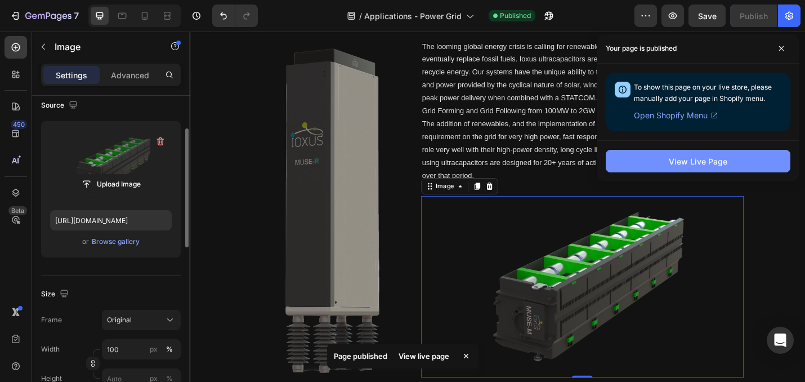
click at [741, 155] on button "View Live Page" at bounding box center [698, 161] width 185 height 23
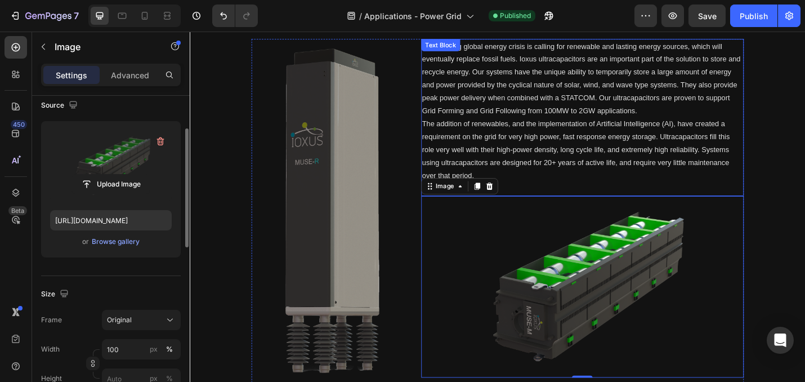
click at [592, 118] on span "The looming global energy crisis is calling for renewable and lasting energy so…" at bounding box center [620, 83] width 350 height 80
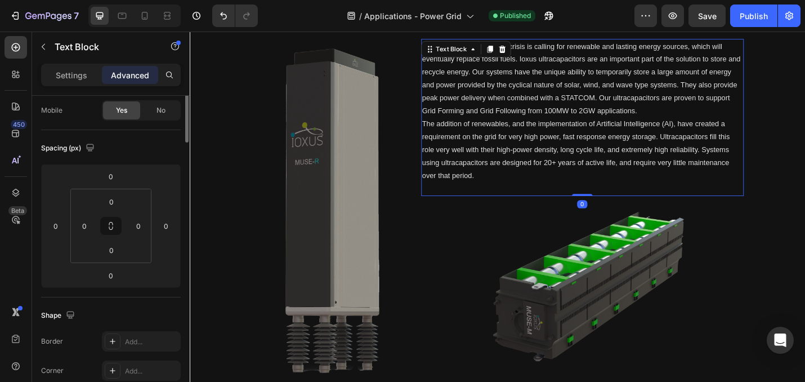
scroll to position [0, 0]
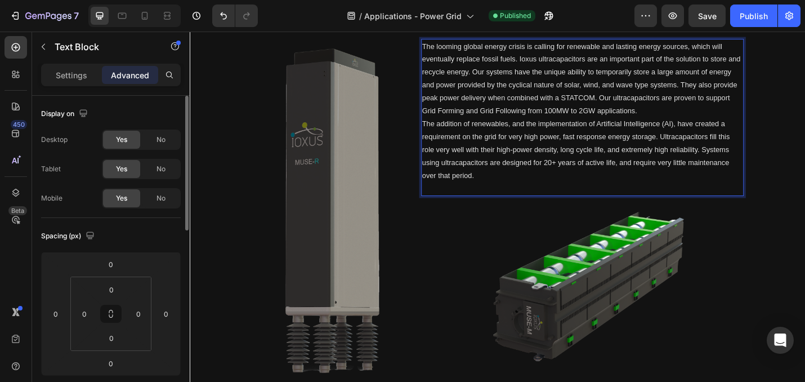
click at [709, 125] on p "The looming global energy crisis is calling for renewable and lasting energy so…" at bounding box center [621, 83] width 352 height 85
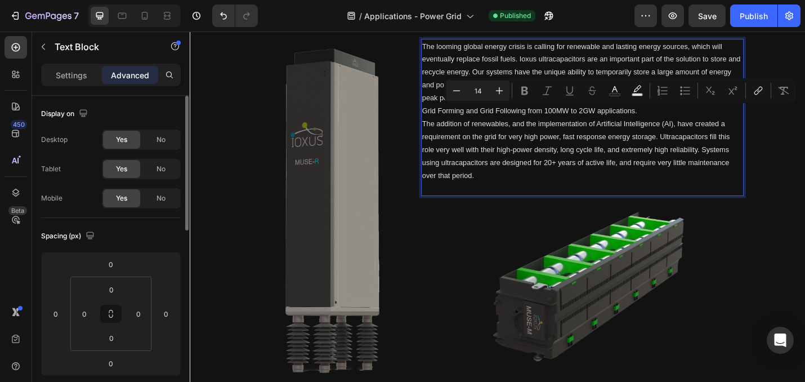
click at [698, 119] on p "The looming global energy crisis is calling for renewable and lasting energy so…" at bounding box center [621, 83] width 352 height 85
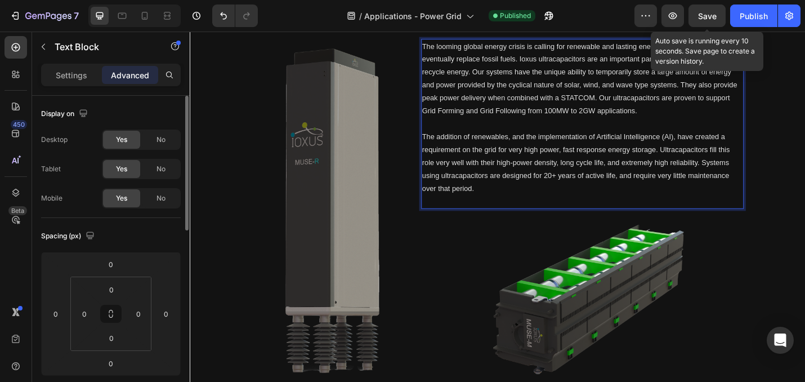
click at [707, 20] on span "Save" at bounding box center [707, 16] width 19 height 10
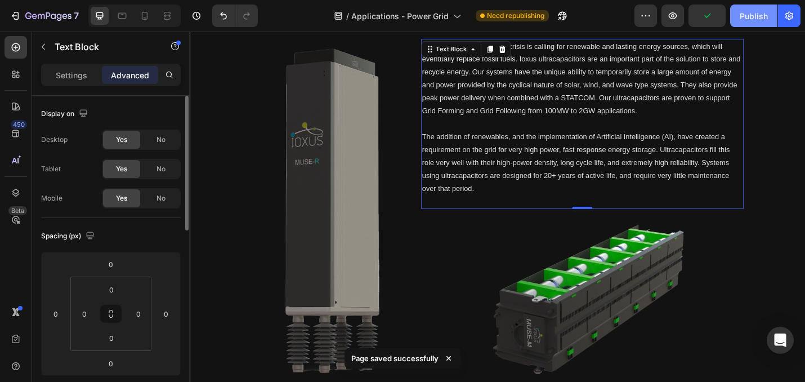
click at [759, 23] on button "Publish" at bounding box center [753, 16] width 47 height 23
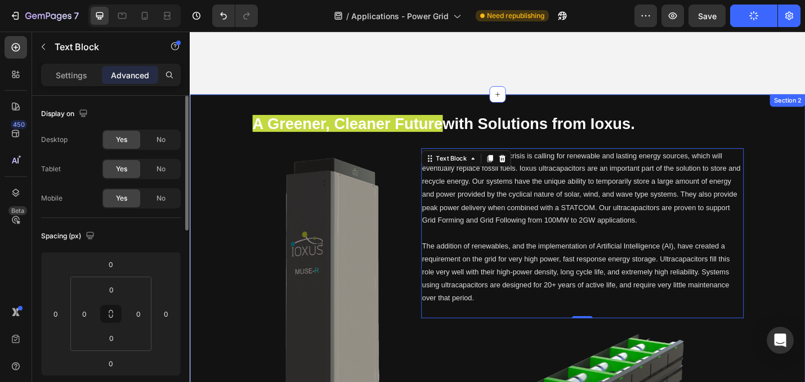
scroll to position [235, 0]
